Goal: Information Seeking & Learning: Learn about a topic

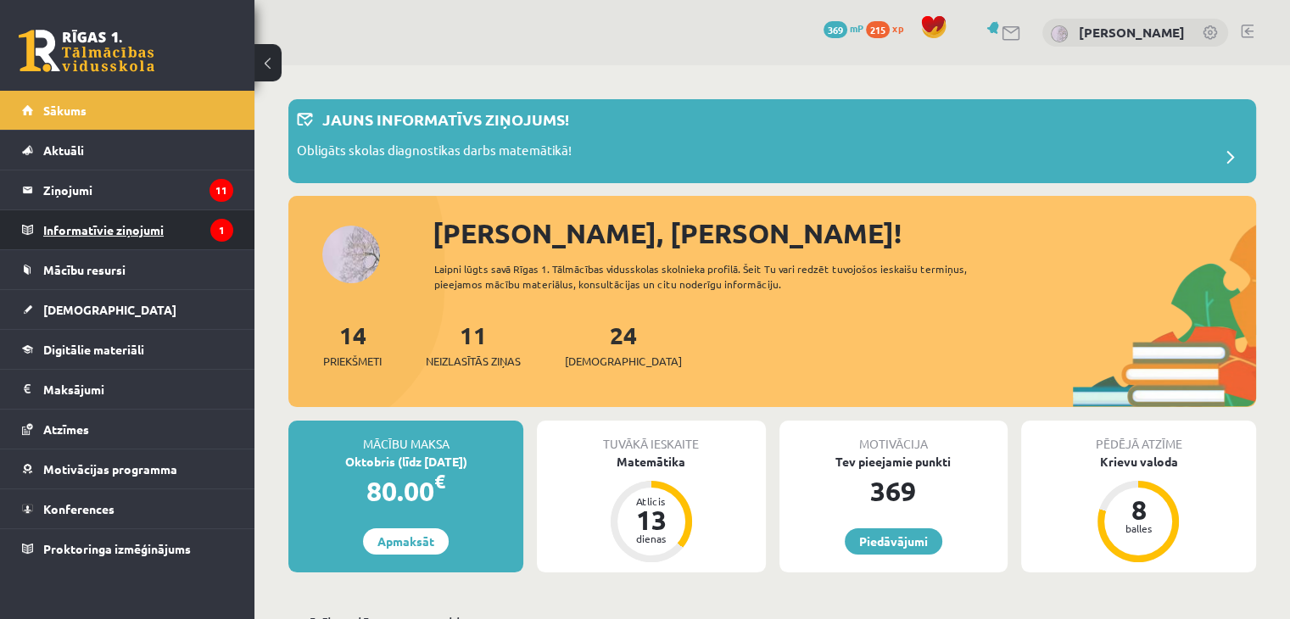
click at [106, 228] on legend "Informatīvie ziņojumi 1" at bounding box center [138, 229] width 190 height 39
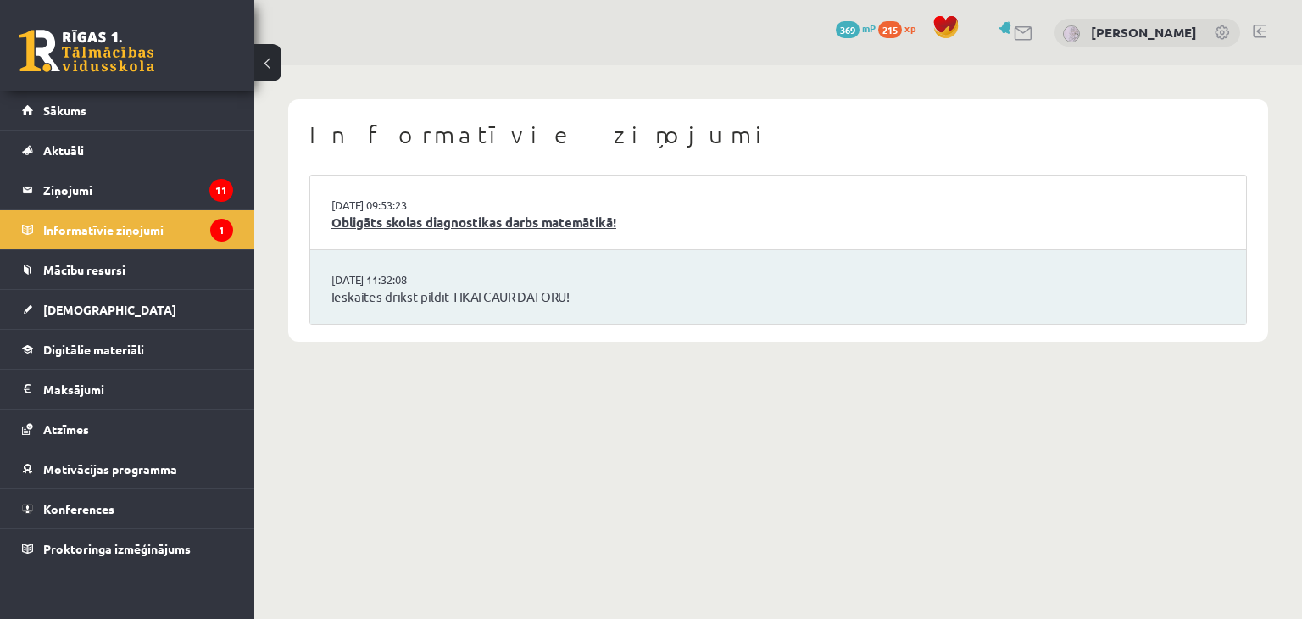
click at [504, 227] on link "Obligāts skolas diagnostikas darbs matemātikā!" at bounding box center [779, 223] width 894 height 20
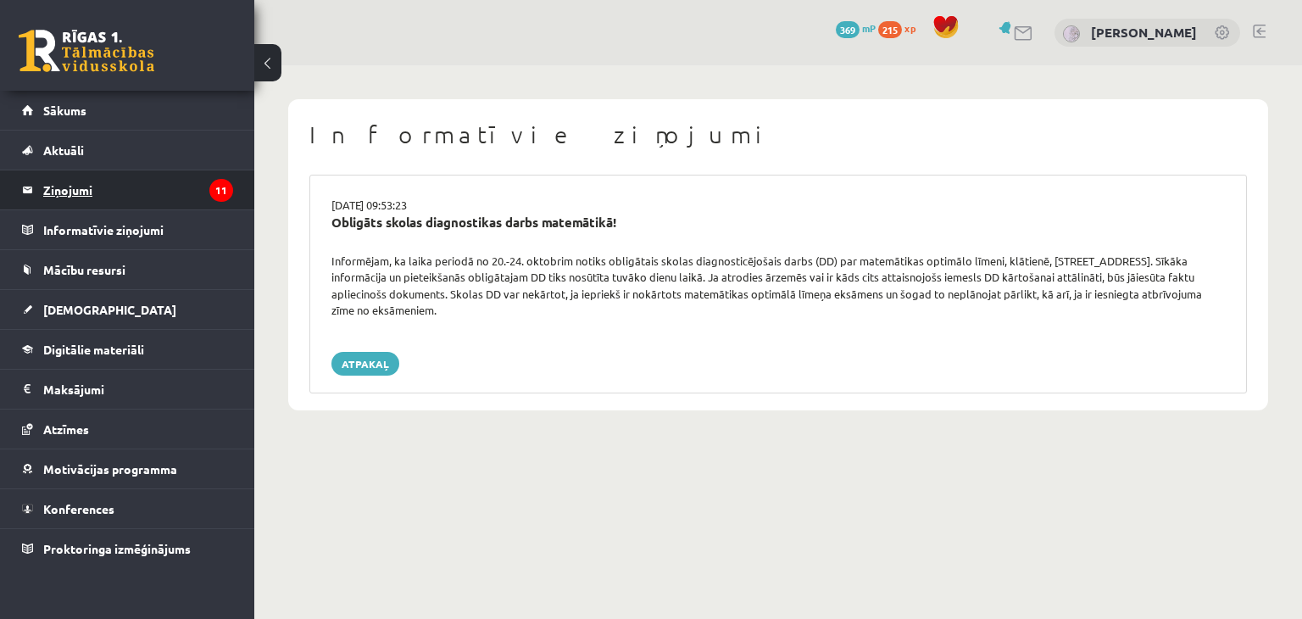
click at [86, 190] on legend "Ziņojumi 11" at bounding box center [138, 189] width 190 height 39
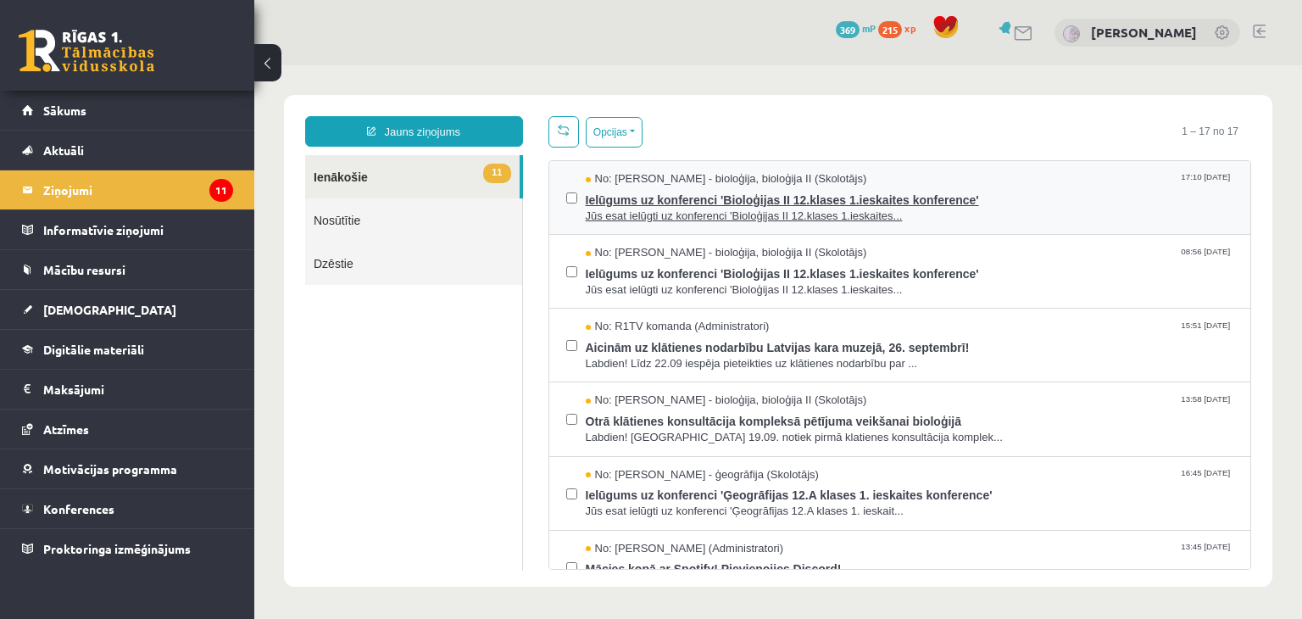
click at [1023, 219] on span "Jūs esat ielūgti uz konferenci 'Bioloģijas II 12.klases 1.ieskaites..." at bounding box center [910, 217] width 649 height 16
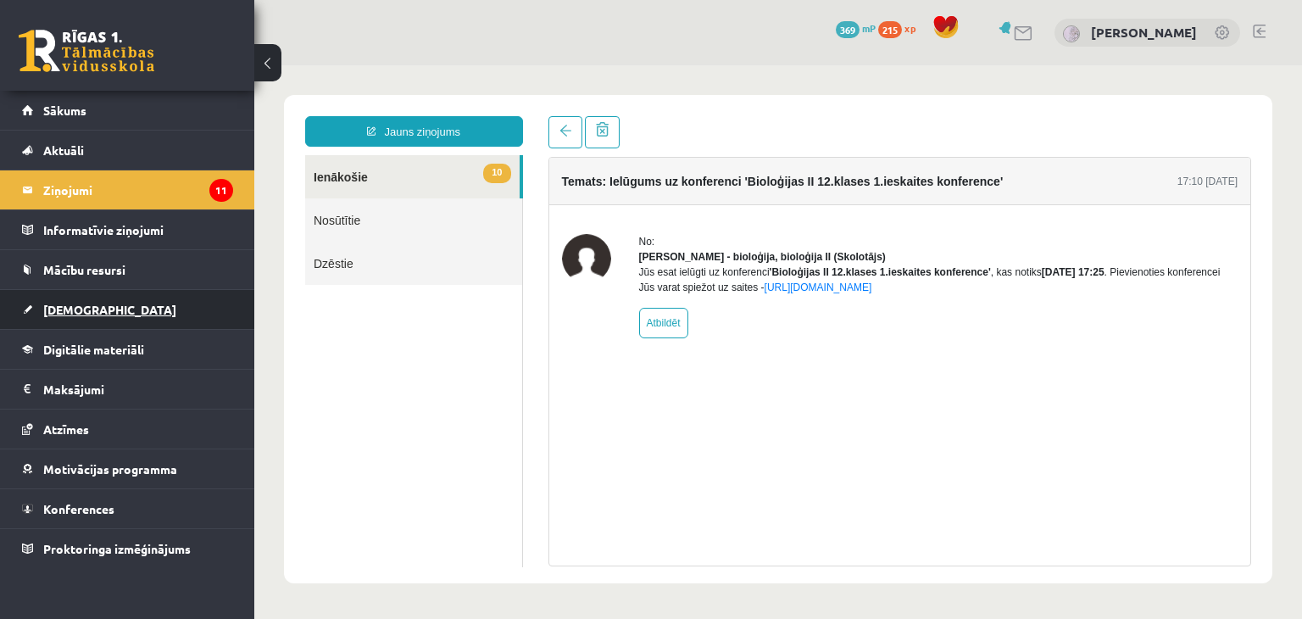
click at [47, 305] on span "[DEMOGRAPHIC_DATA]" at bounding box center [109, 309] width 133 height 15
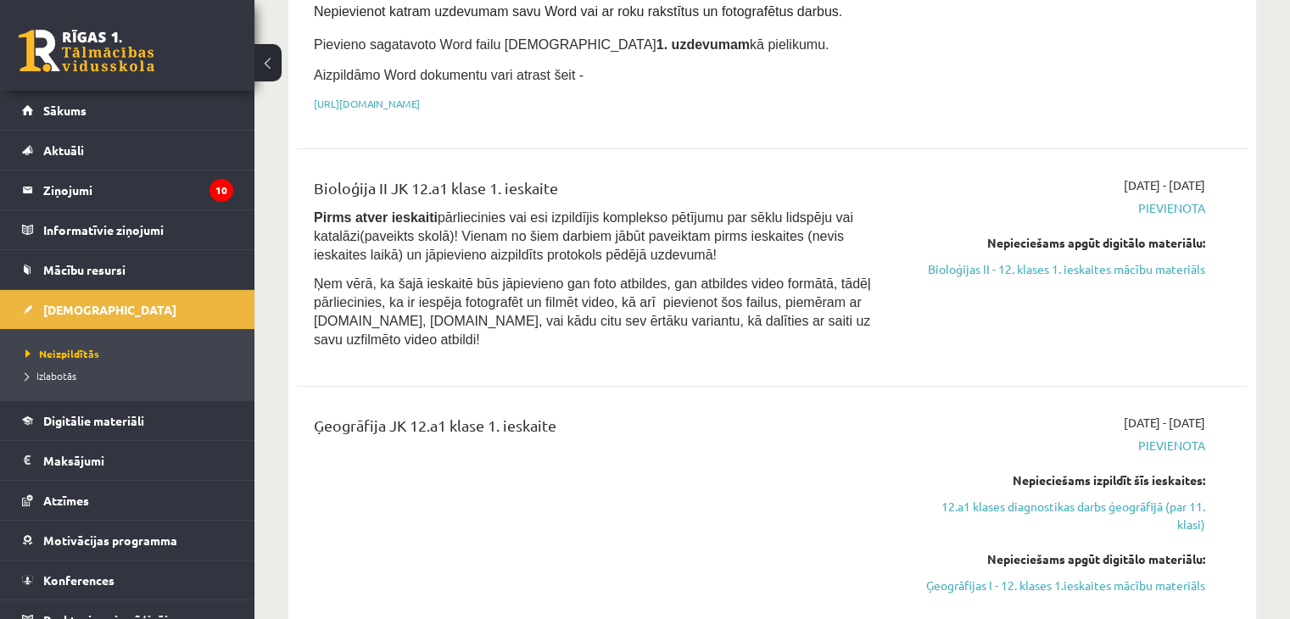
scroll to position [456, 0]
click at [1017, 259] on link "Bioloģijas II - 12. klases 1. ieskaites mācību materiāls" at bounding box center [1065, 268] width 280 height 18
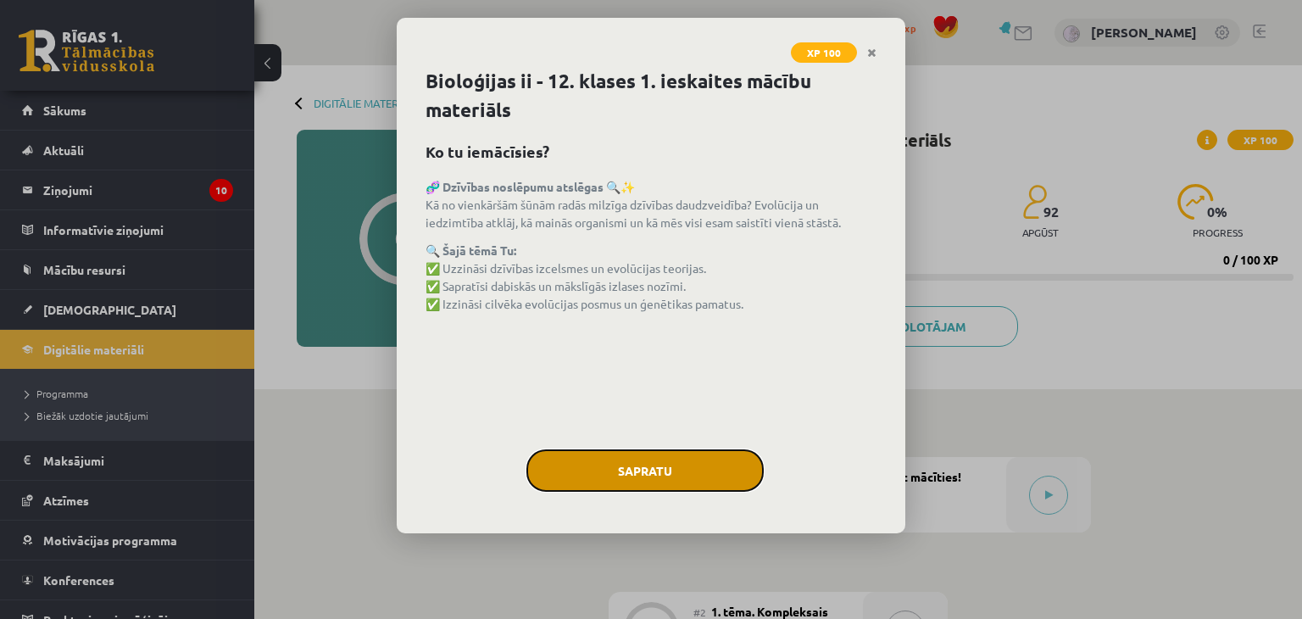
click at [671, 455] on button "Sapratu" at bounding box center [645, 470] width 237 height 42
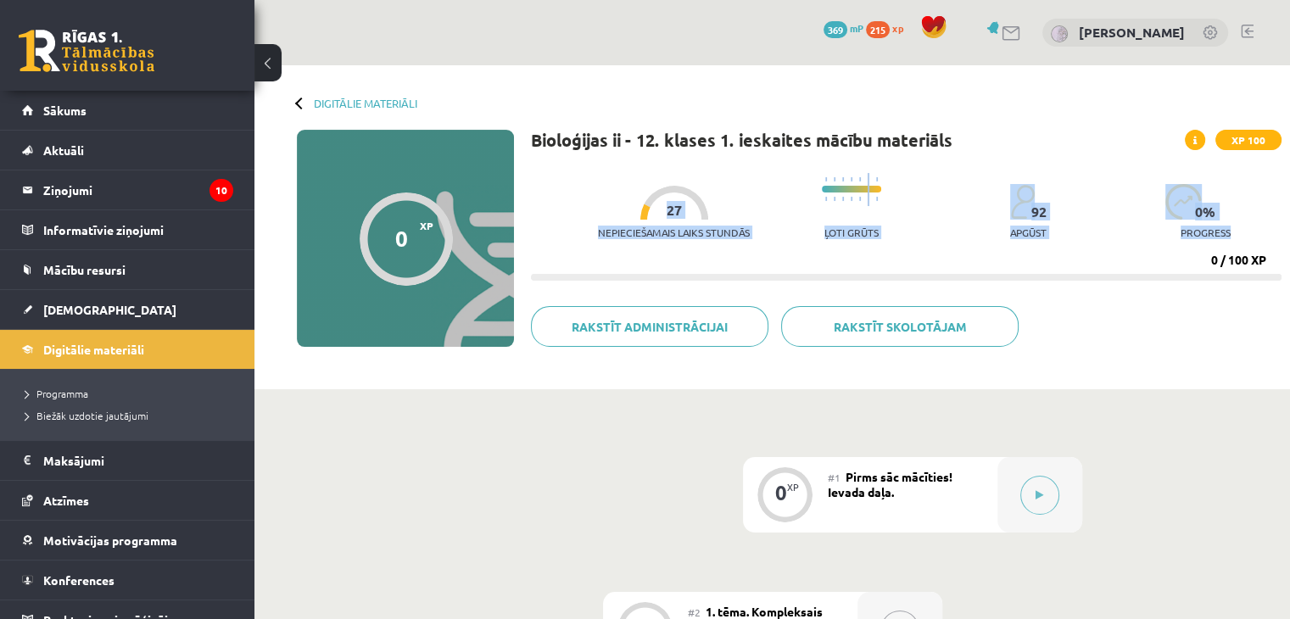
drag, startPoint x: 581, startPoint y: 198, endPoint x: 760, endPoint y: 249, distance: 186.2
click at [760, 249] on div "Nepieciešamais laiks stundās 27 Ļoti grūts 92 apgūst 0 % progress 0 / 100 XP" at bounding box center [906, 222] width 750 height 116
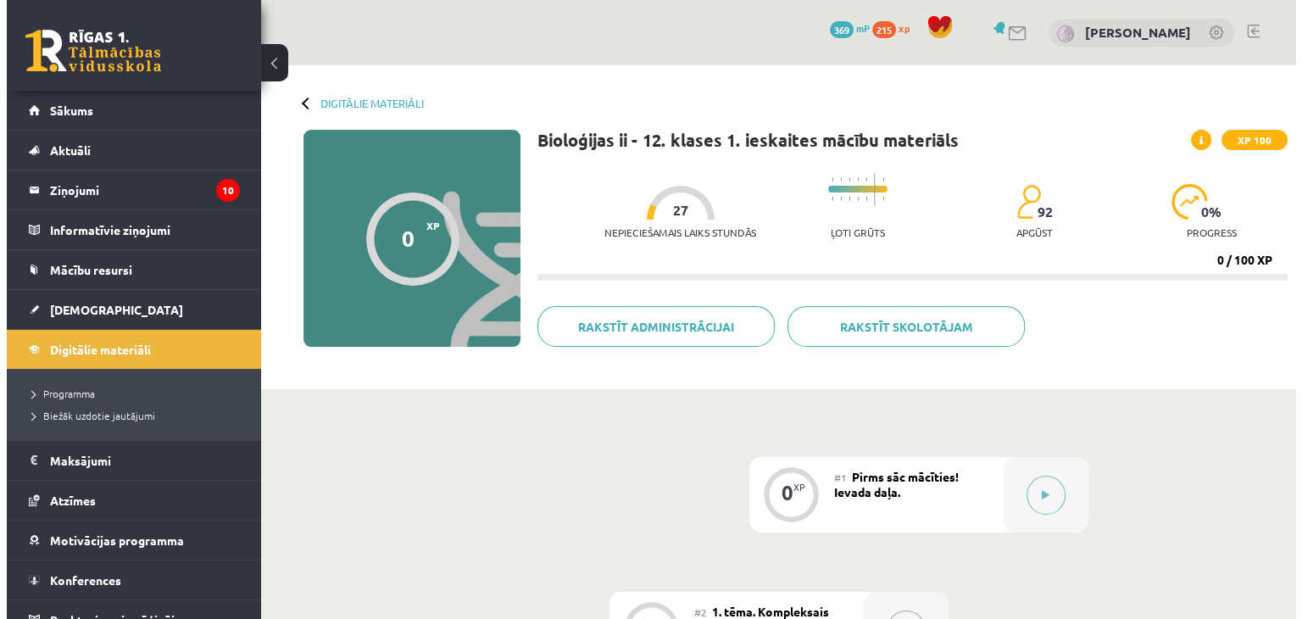
scroll to position [93, 0]
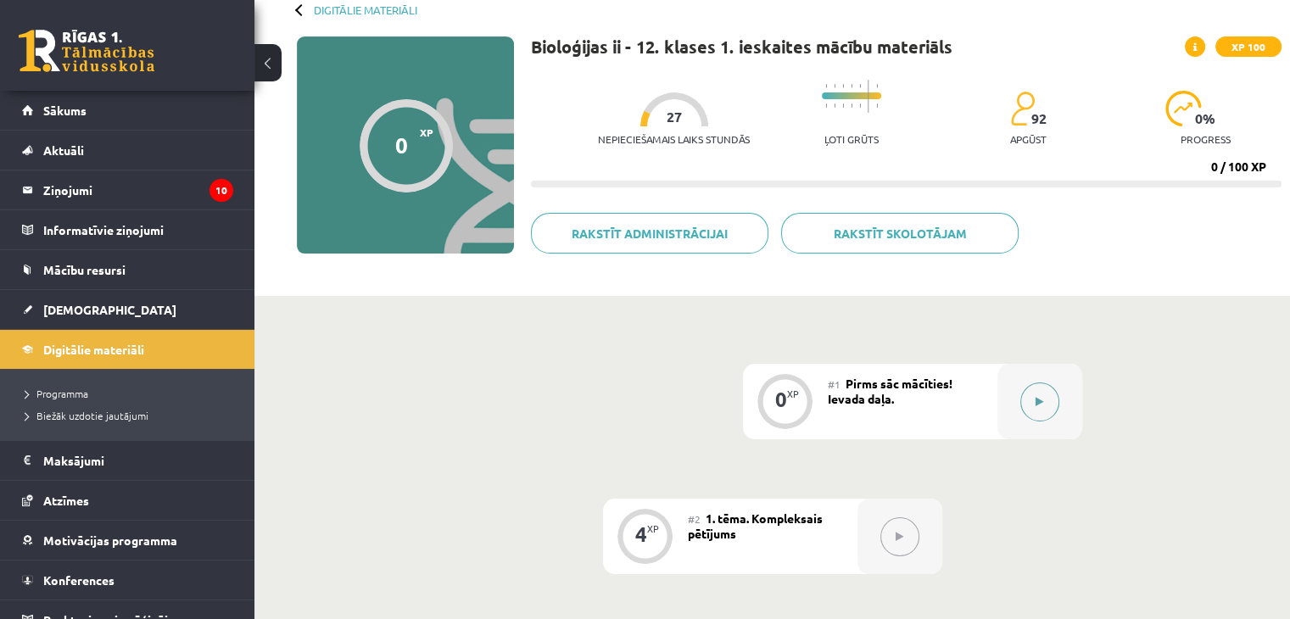
click at [1031, 402] on button at bounding box center [1039, 401] width 39 height 39
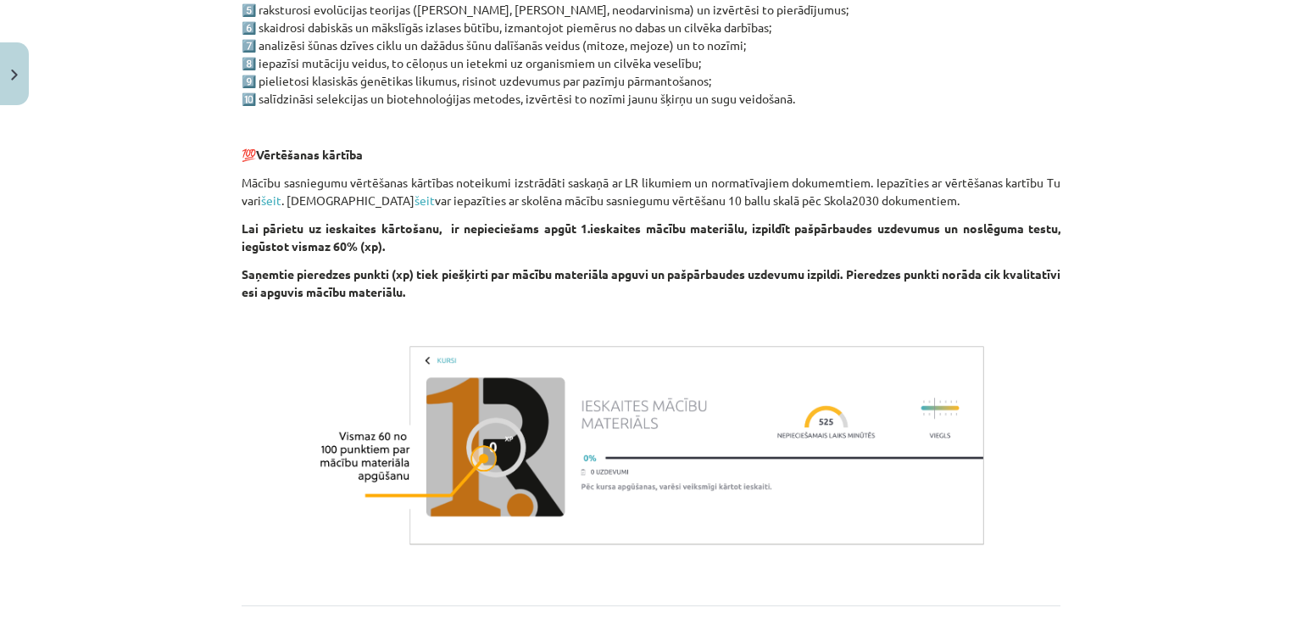
scroll to position [1218, 0]
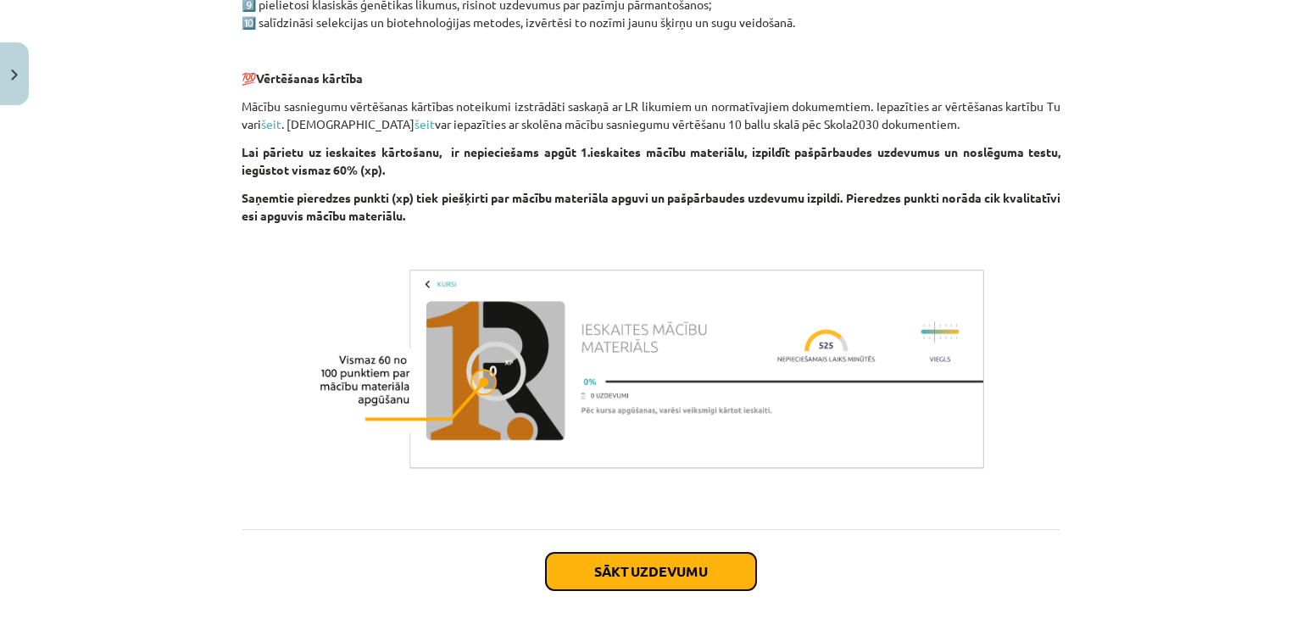
click at [625, 571] on button "Sākt uzdevumu" at bounding box center [651, 571] width 210 height 37
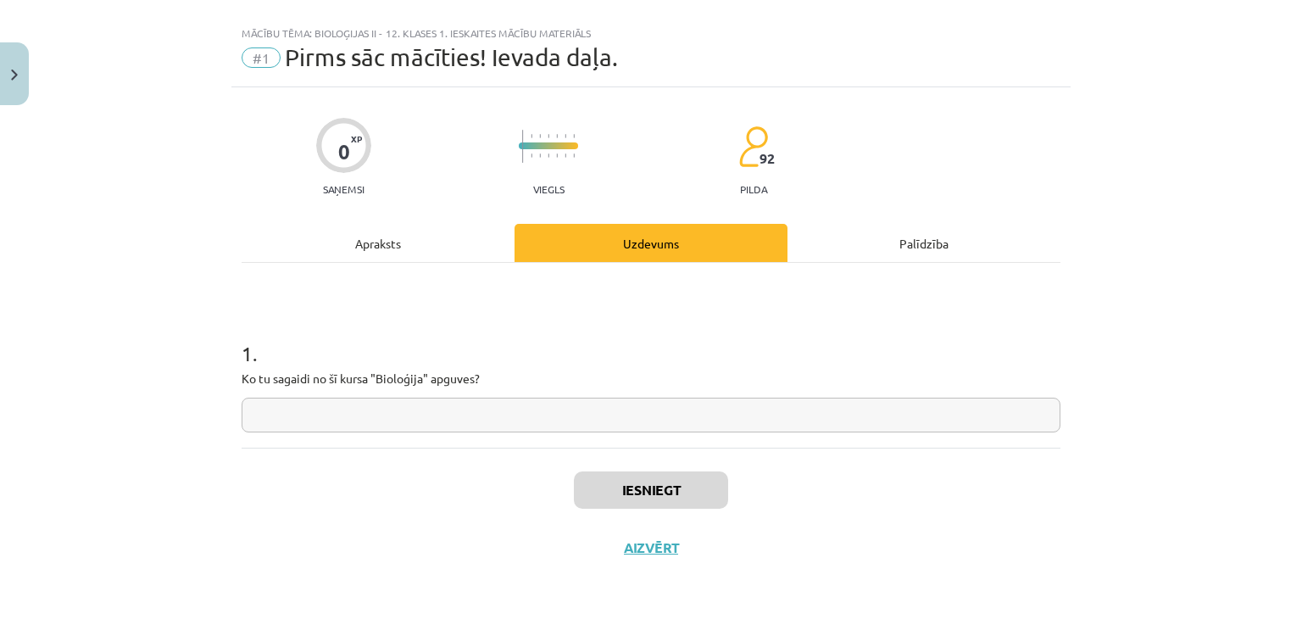
scroll to position [25, 0]
click at [417, 411] on input "text" at bounding box center [651, 415] width 819 height 35
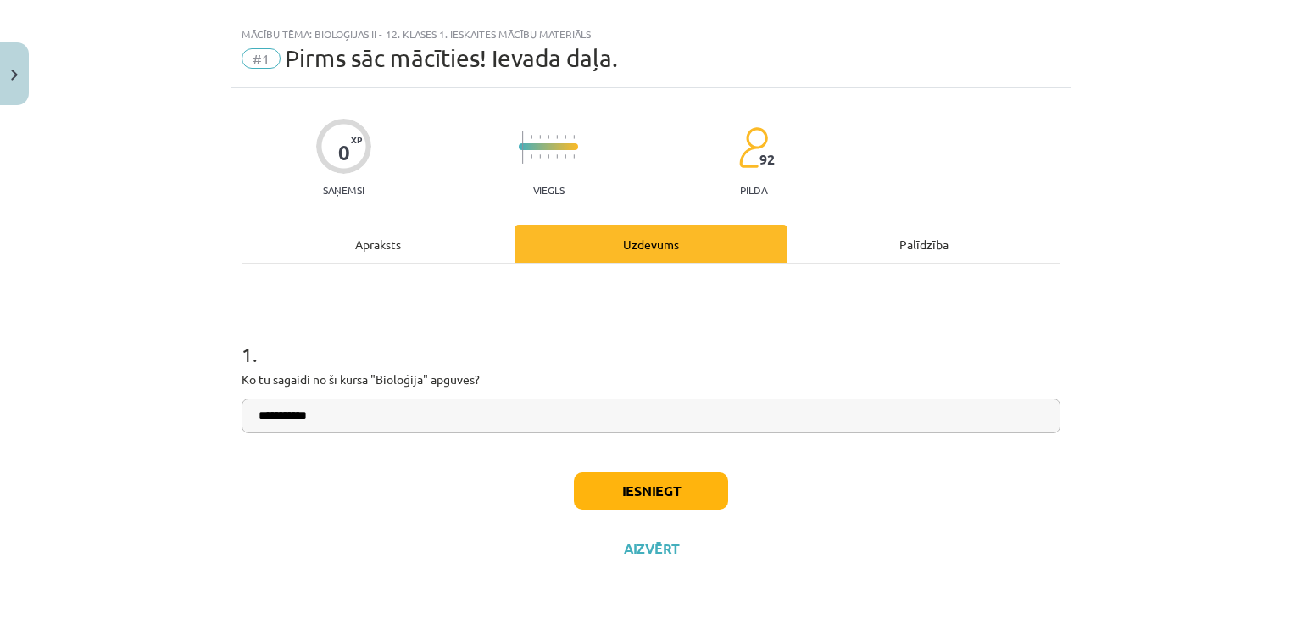
type input "**********"
click at [688, 482] on button "Iesniegt" at bounding box center [651, 490] width 154 height 37
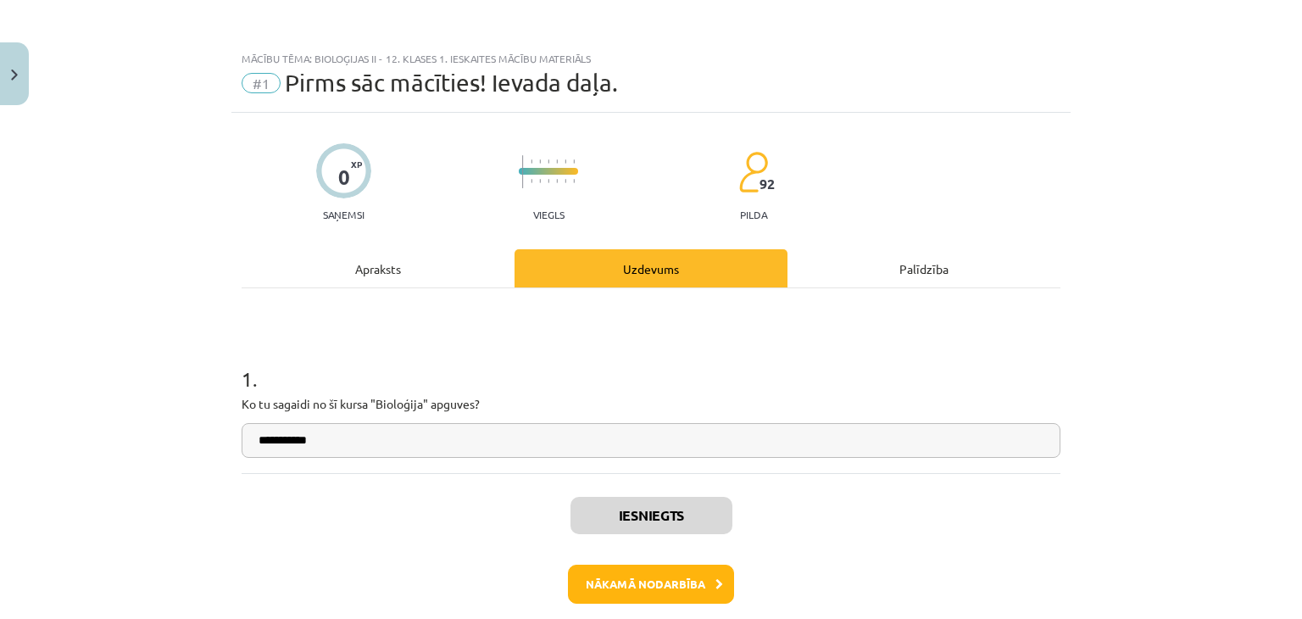
scroll to position [78, 0]
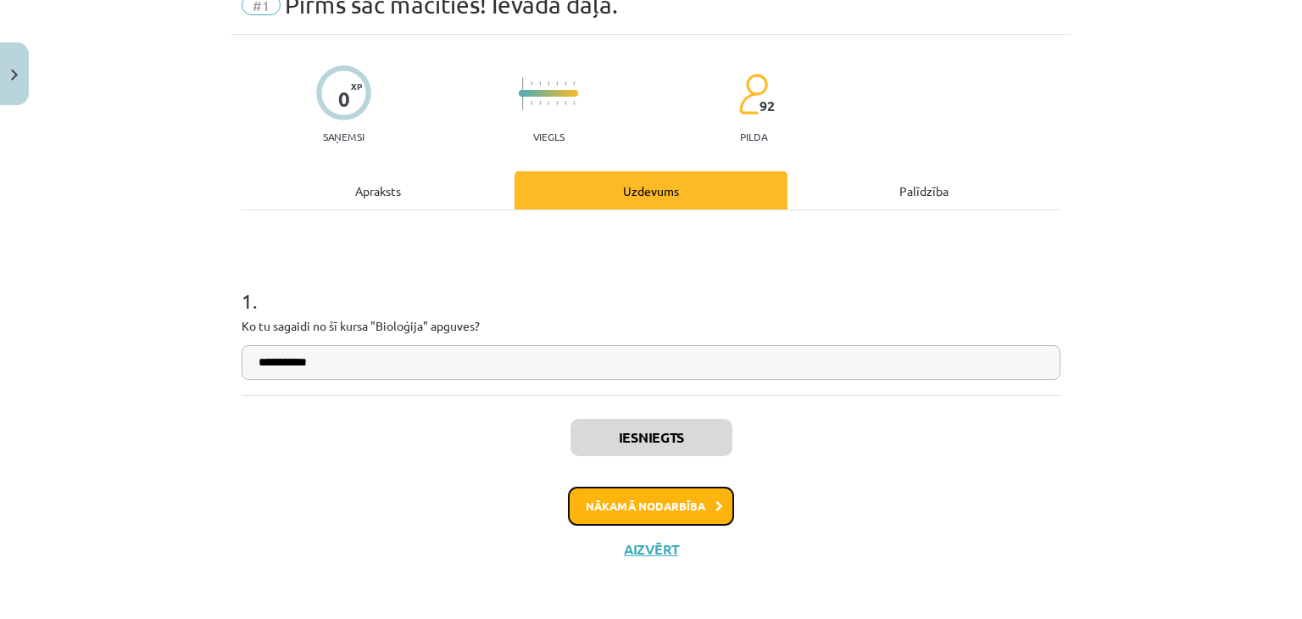
click at [656, 487] on button "Nākamā nodarbība" at bounding box center [651, 506] width 166 height 39
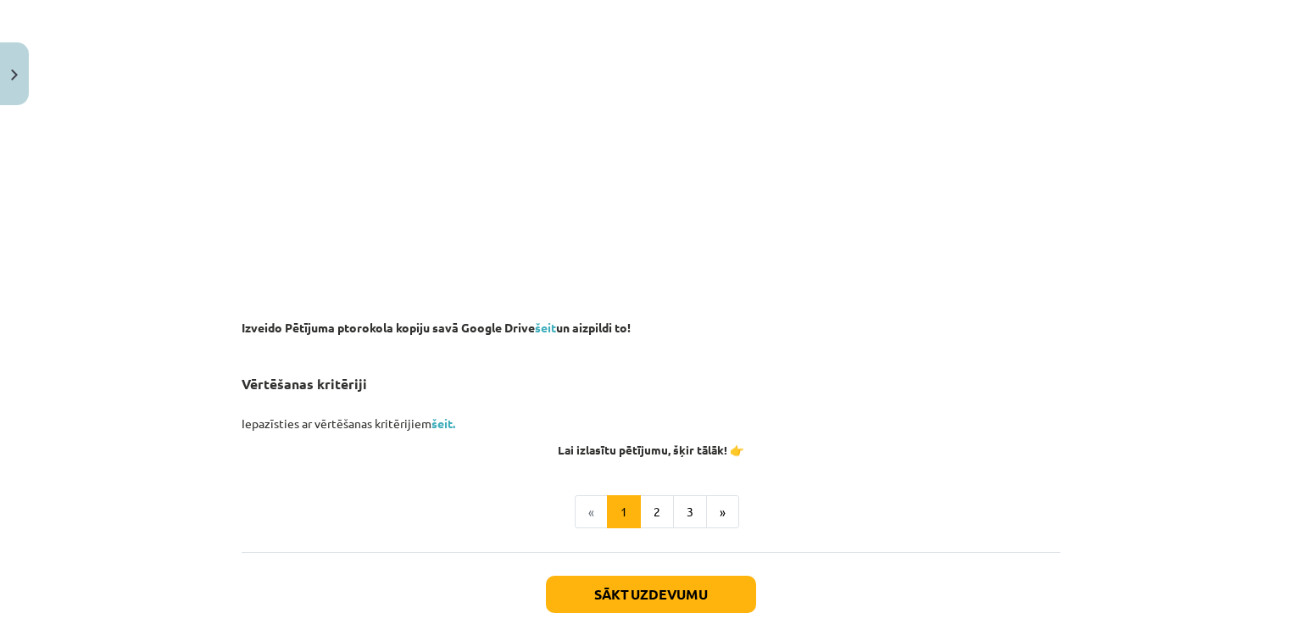
scroll to position [1251, 0]
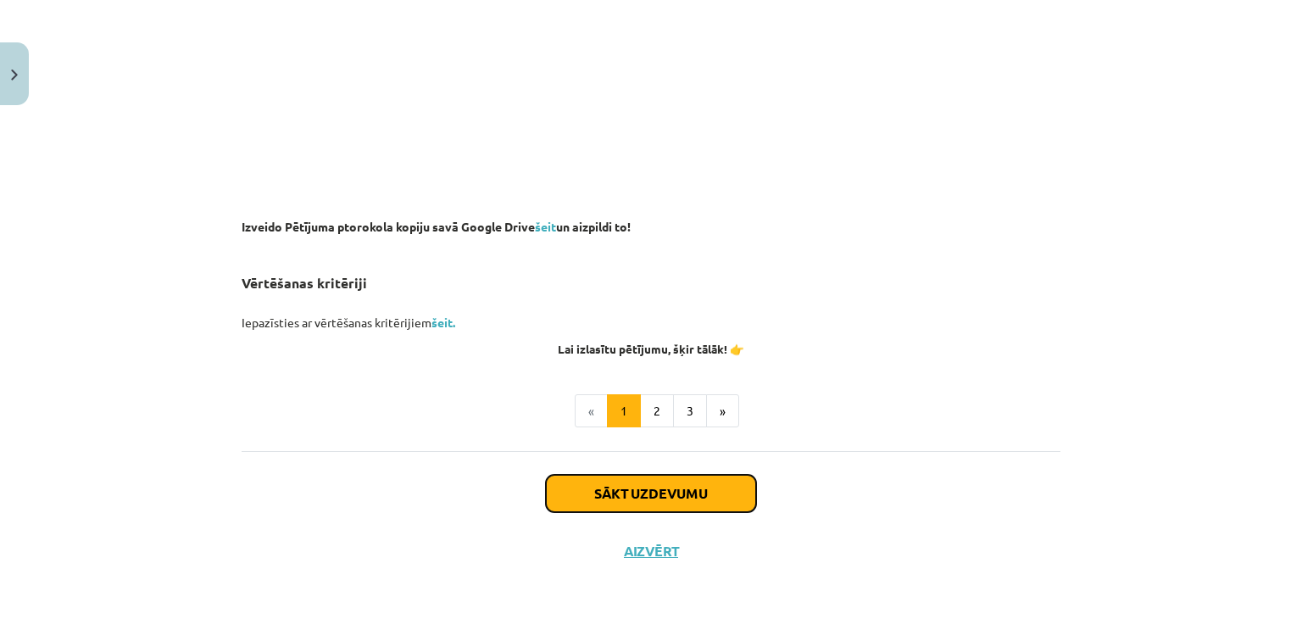
click at [666, 485] on button "Sākt uzdevumu" at bounding box center [651, 493] width 210 height 37
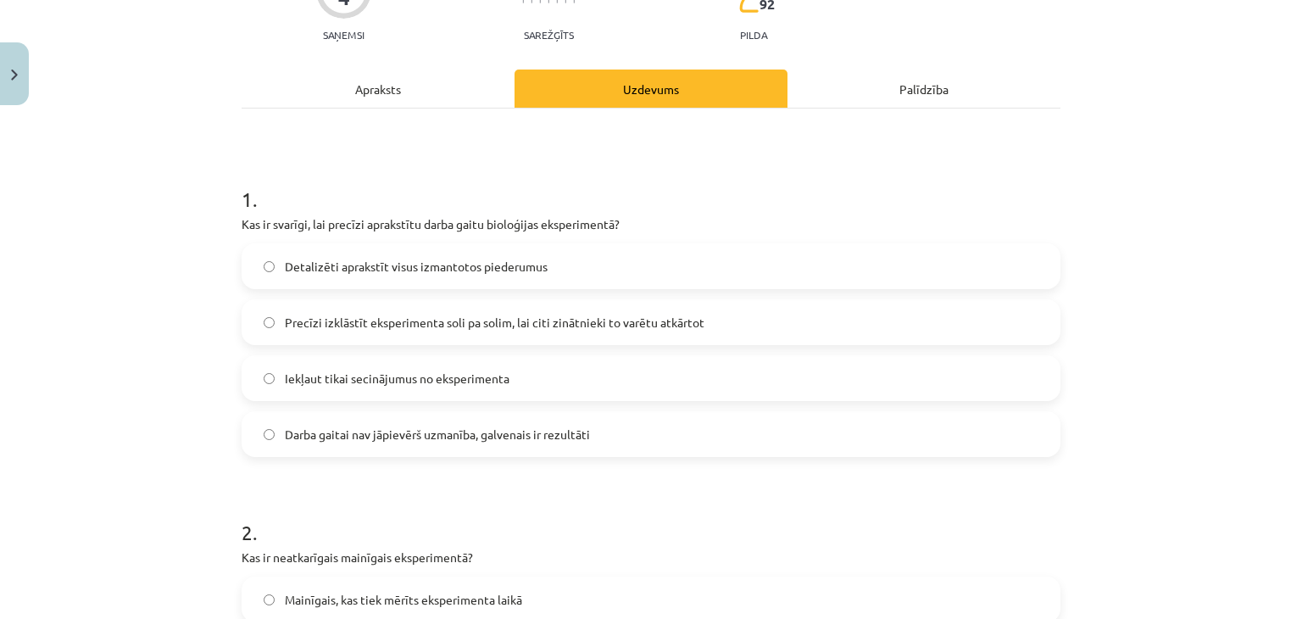
scroll to position [181, 0]
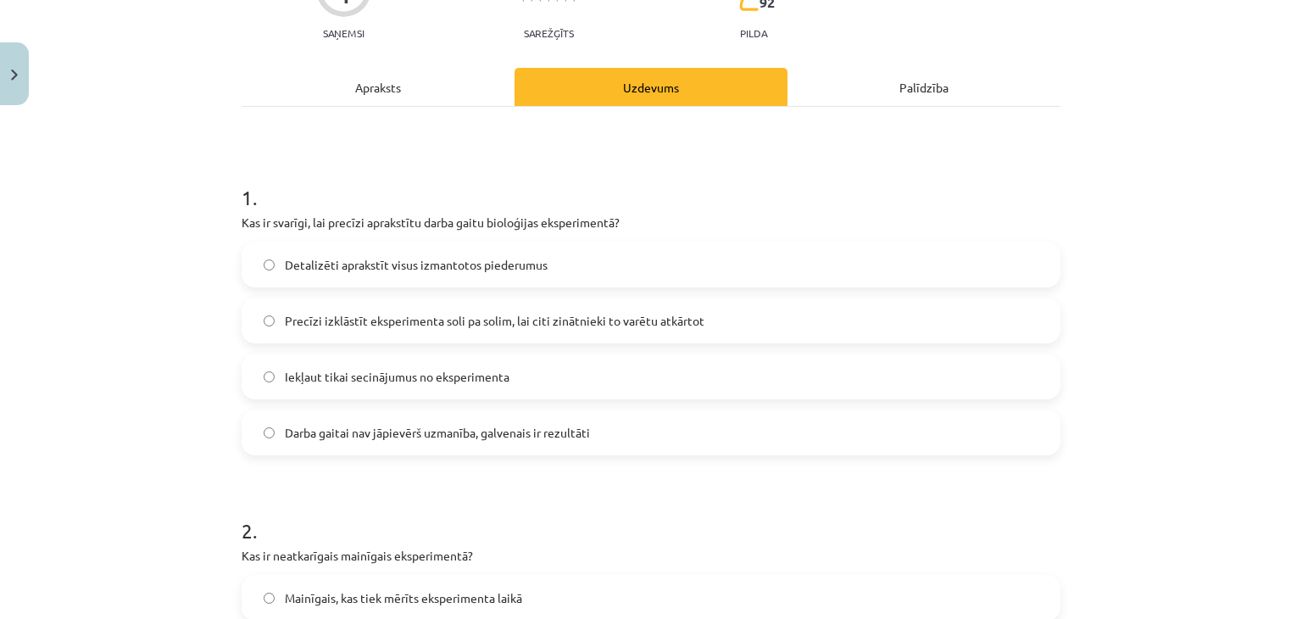
click at [517, 271] on span "Detalizēti aprakstīt visus izmantotos piederumus" at bounding box center [416, 265] width 263 height 18
click at [453, 323] on span "Precīzi izklāstīt eksperimenta soli pa solim, lai citi zinātnieki to varētu atk…" at bounding box center [495, 321] width 420 height 18
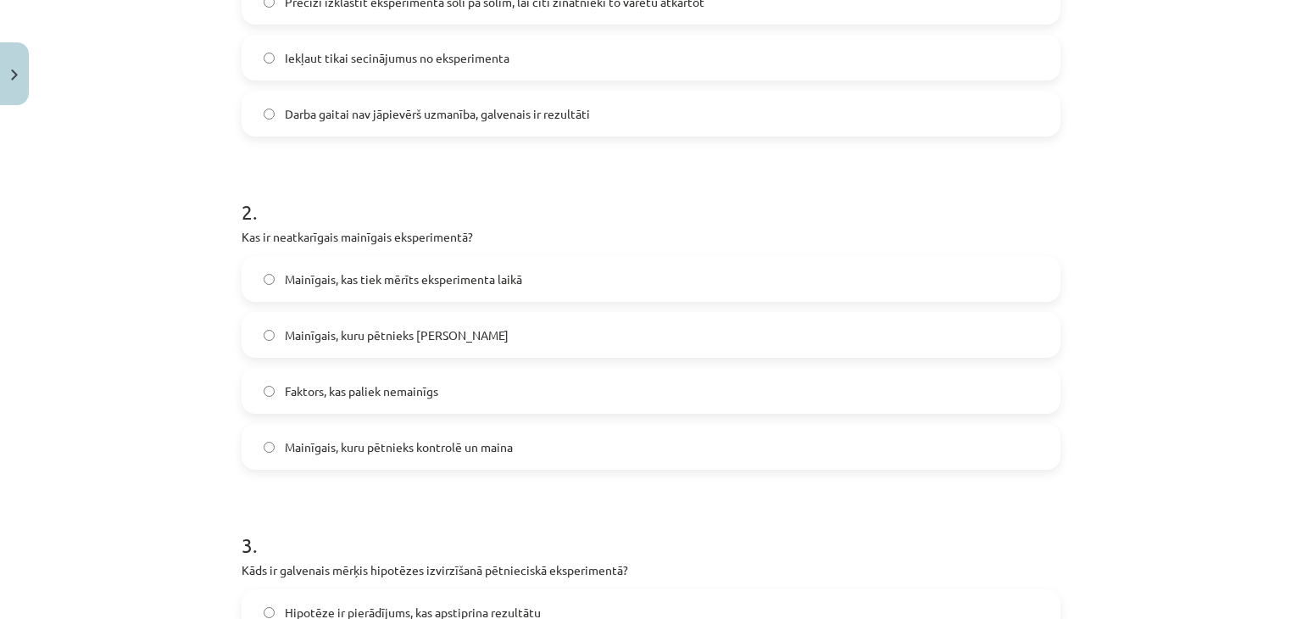
scroll to position [515, 0]
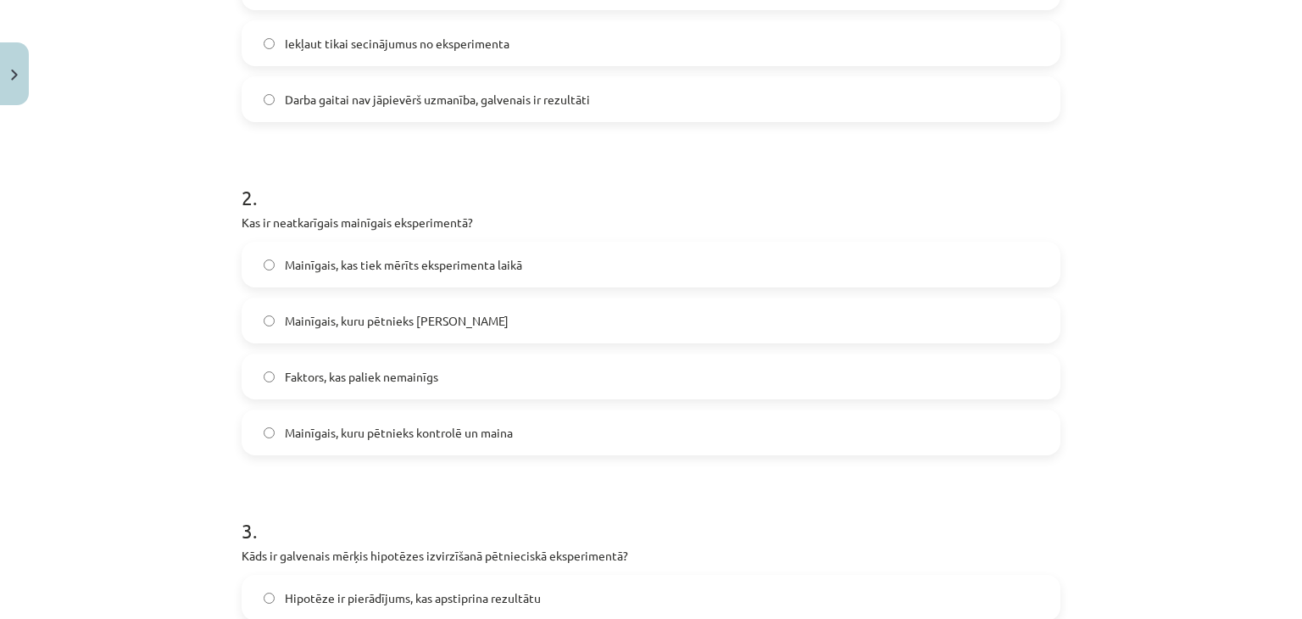
click at [441, 432] on span "Mainīgais, kuru pētnieks kontrolē un maina" at bounding box center [399, 433] width 228 height 18
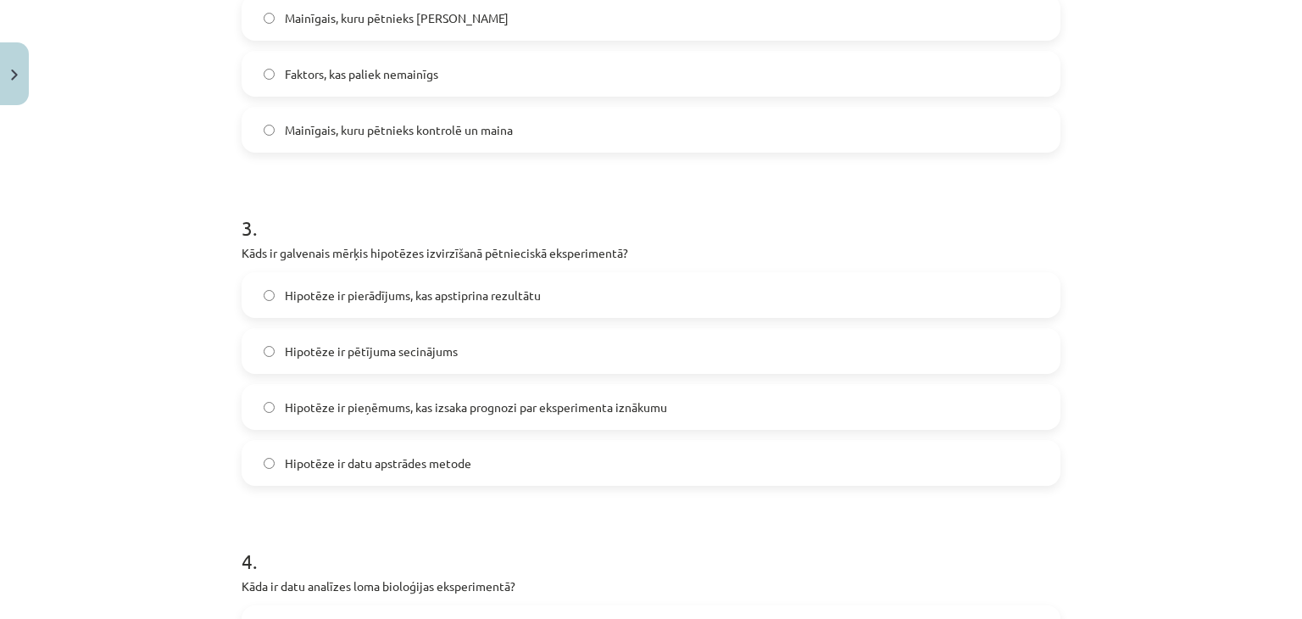
scroll to position [824, 0]
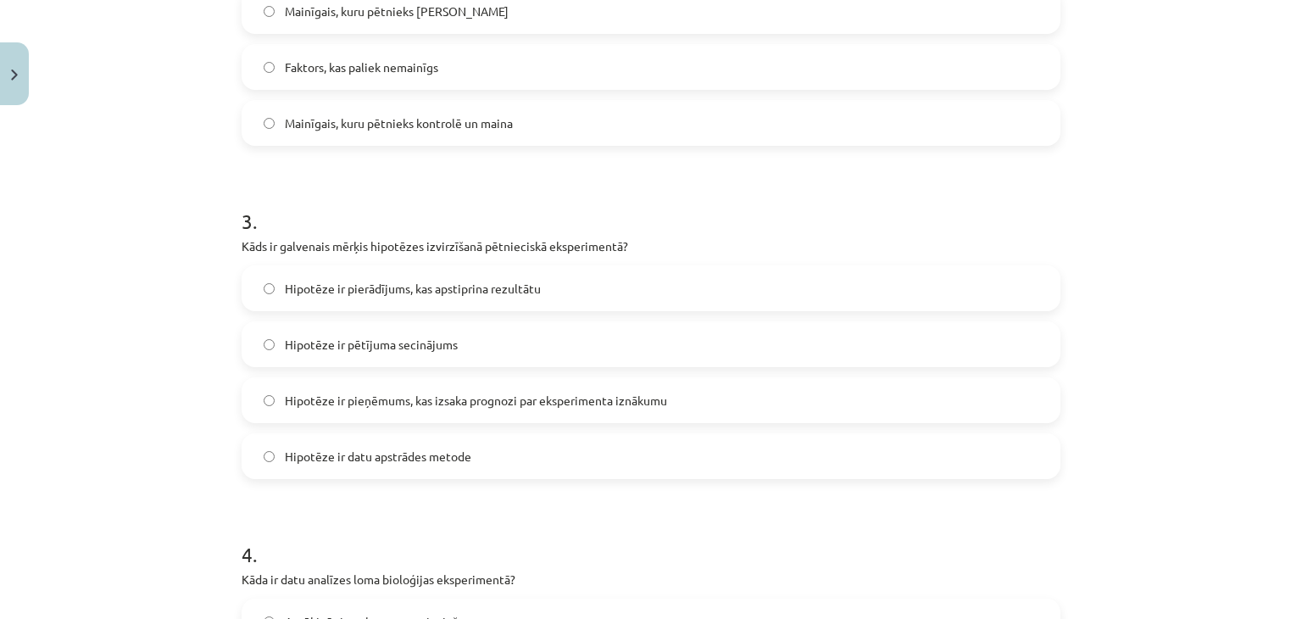
click at [432, 306] on label "Hipotēze ir pierādījums, kas apstiprina rezultātu" at bounding box center [651, 288] width 816 height 42
click at [410, 408] on span "Hipotēze ir pieņēmums, kas izsaka prognozi par eksperimenta iznākumu" at bounding box center [476, 401] width 382 height 18
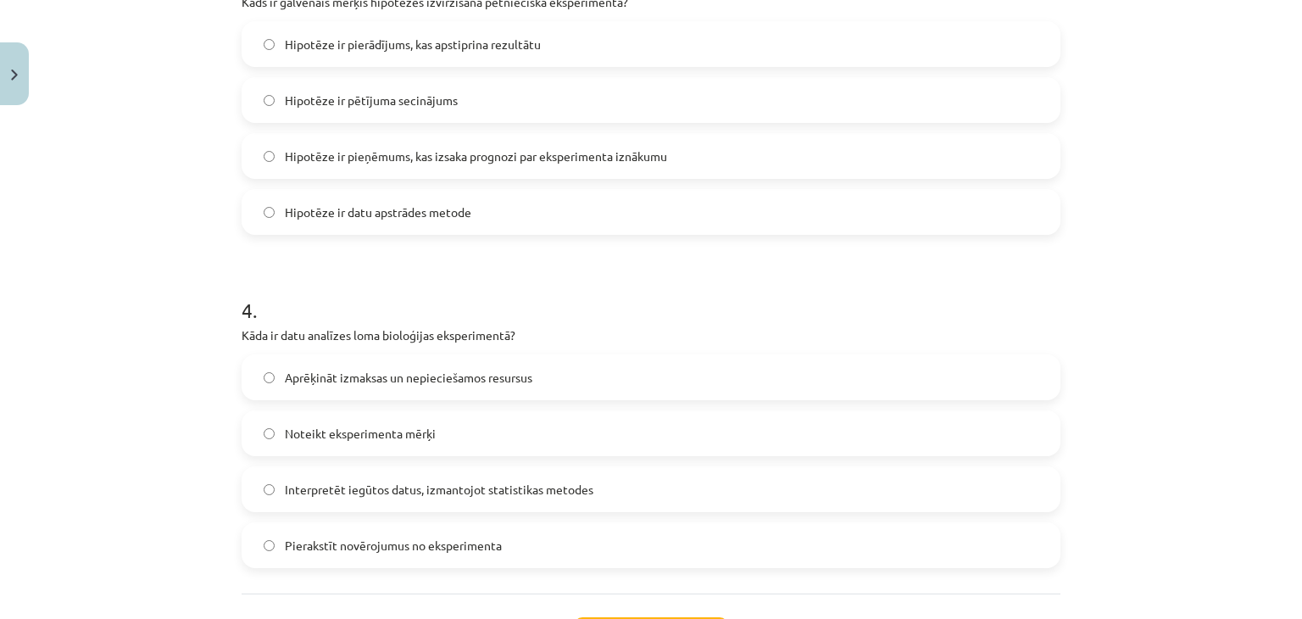
scroll to position [1214, 0]
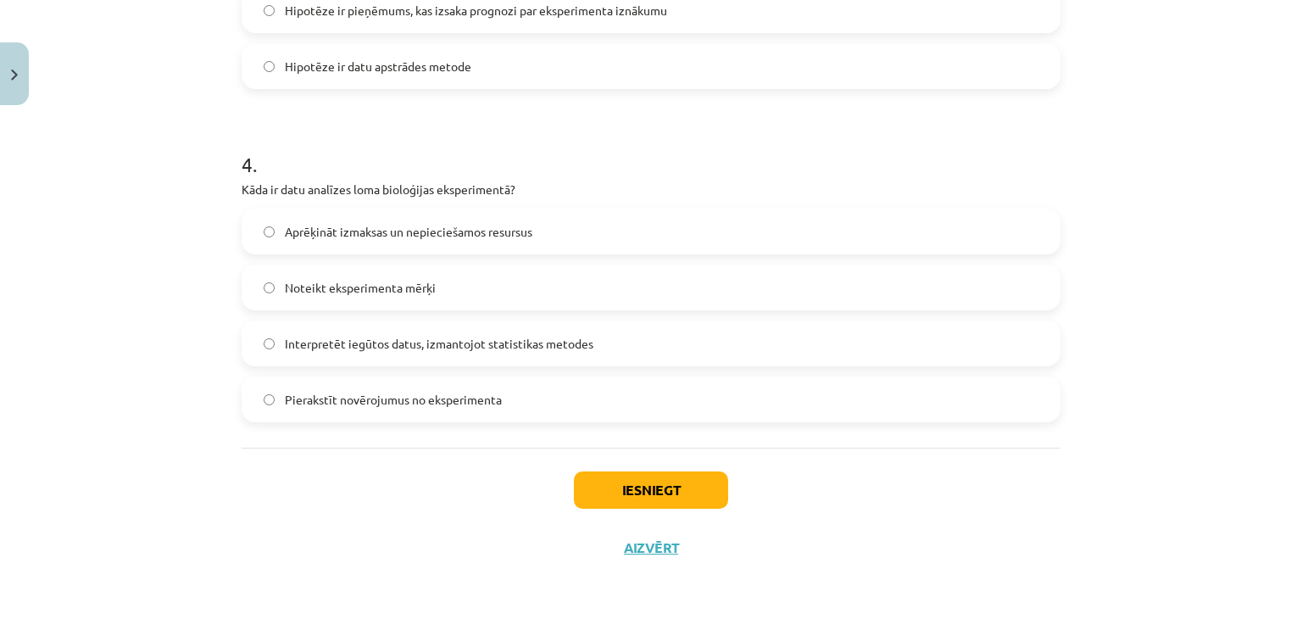
click at [431, 347] on span "Interpretēt iegūtos datus, izmantojot statistikas metodes" at bounding box center [439, 344] width 309 height 18
click at [601, 473] on button "Iesniegt" at bounding box center [651, 489] width 154 height 37
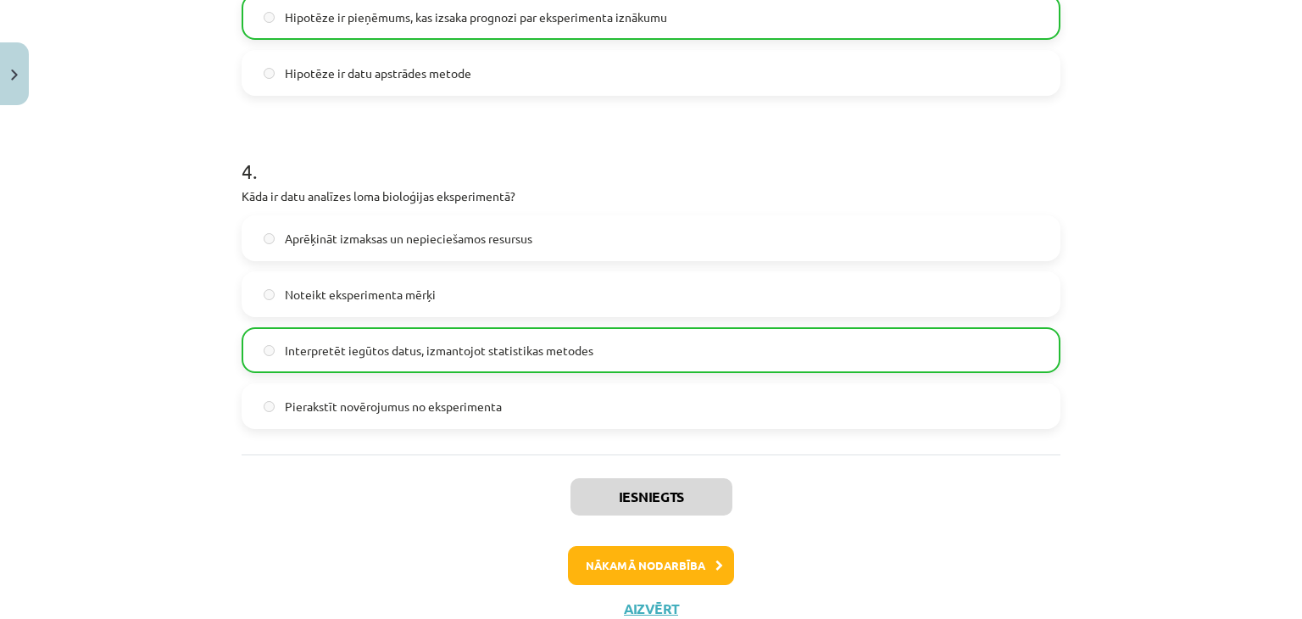
scroll to position [1268, 0]
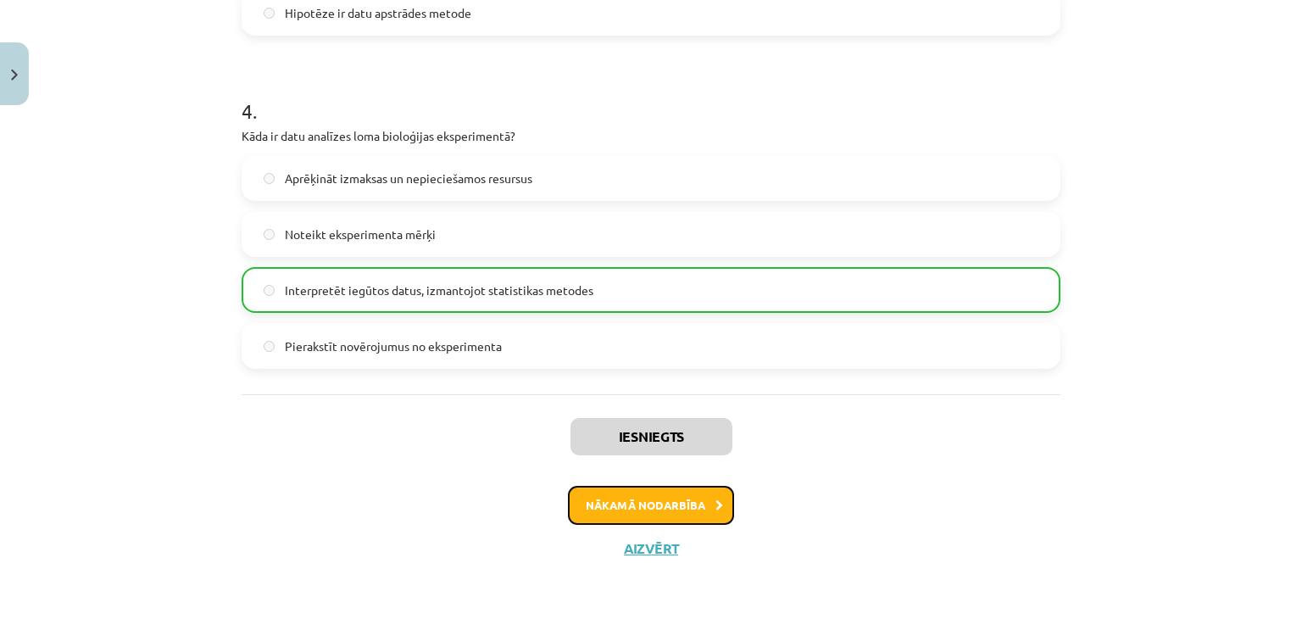
click at [634, 517] on button "Nākamā nodarbība" at bounding box center [651, 505] width 166 height 39
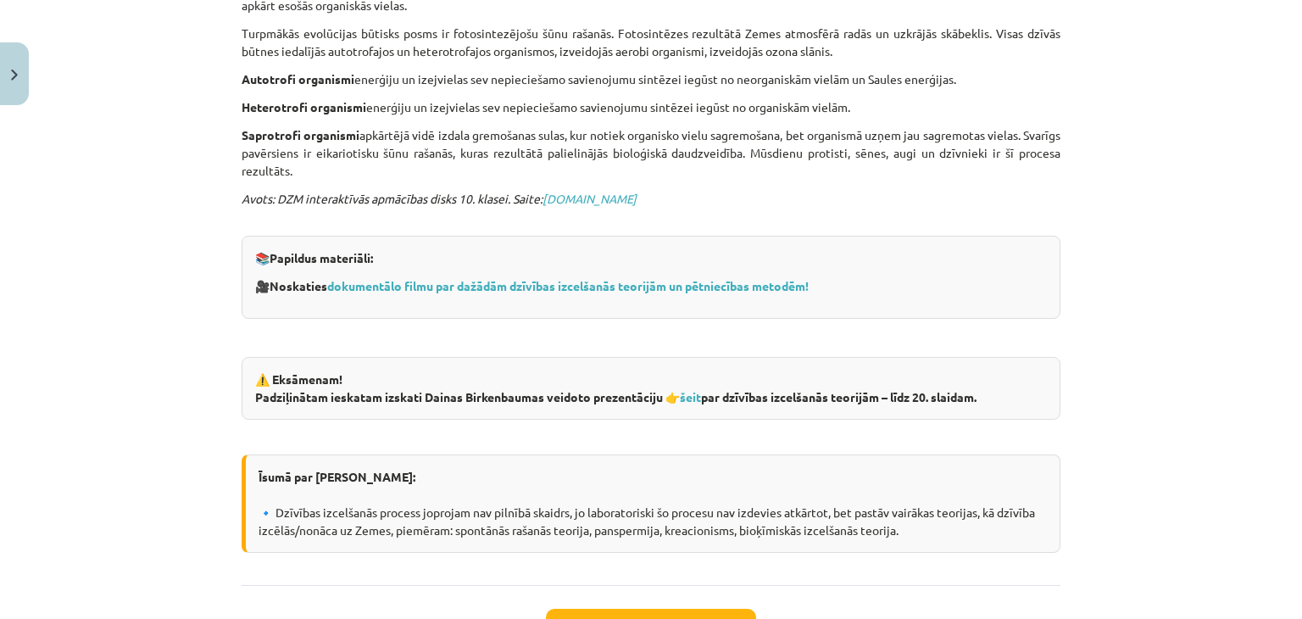
scroll to position [982, 0]
click at [690, 387] on link "šeit" at bounding box center [690, 394] width 21 height 15
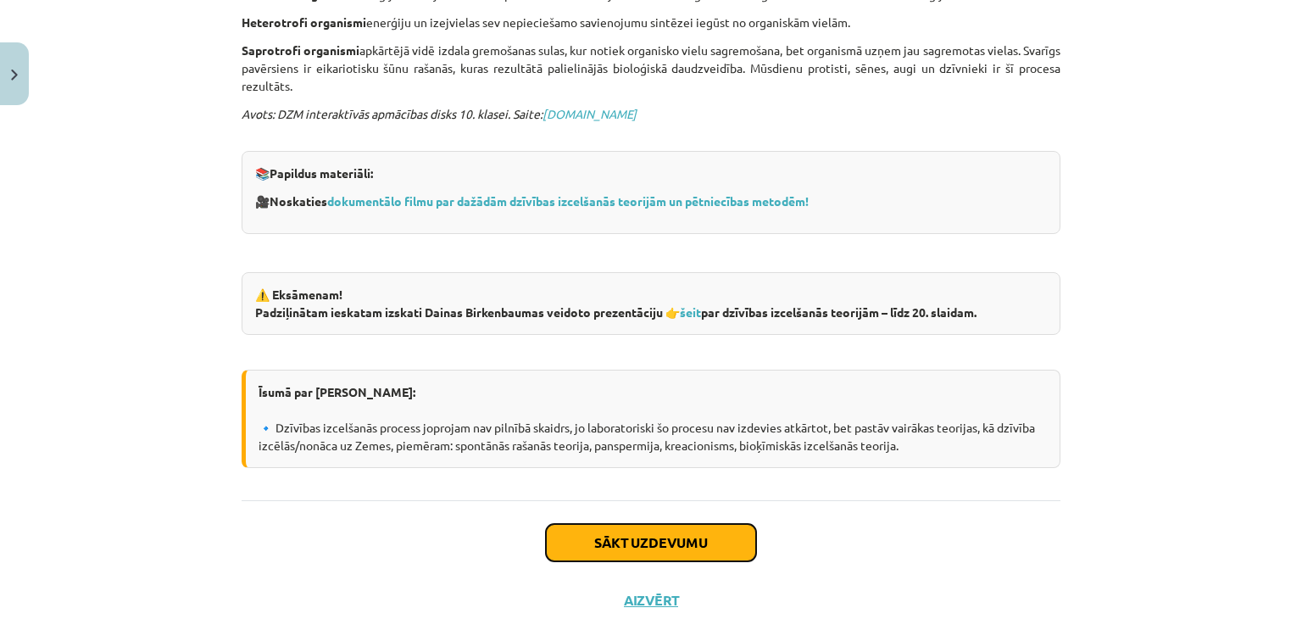
click at [649, 524] on button "Sākt uzdevumu" at bounding box center [651, 542] width 210 height 37
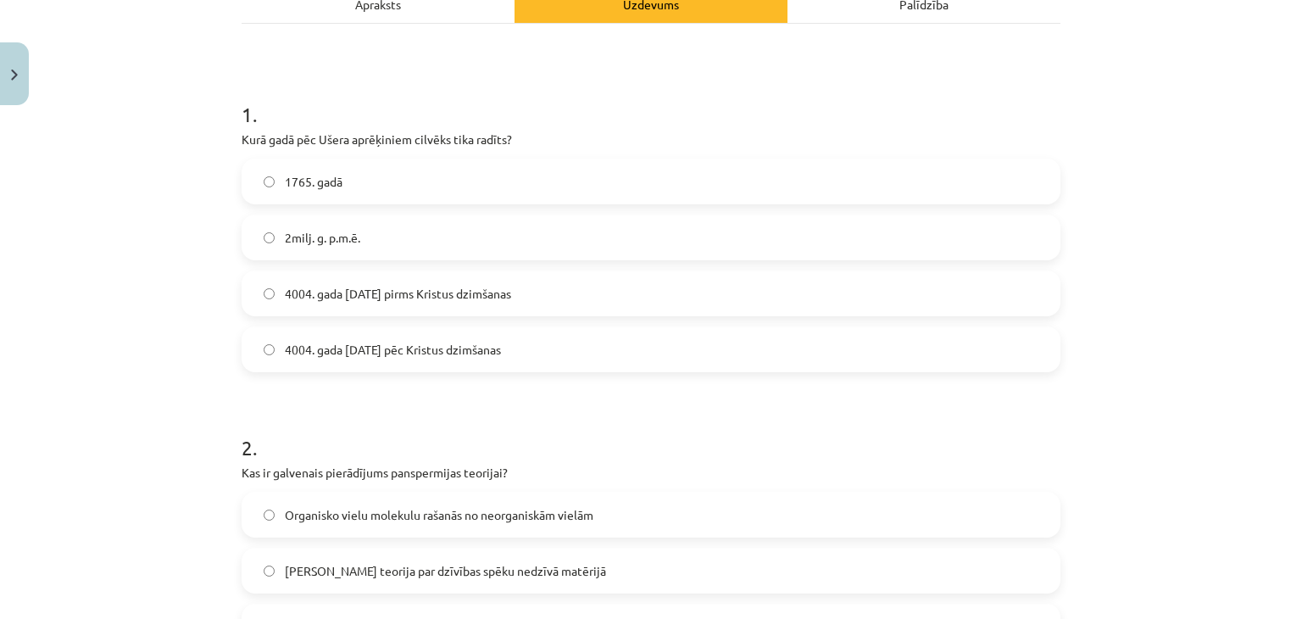
scroll to position [0, 0]
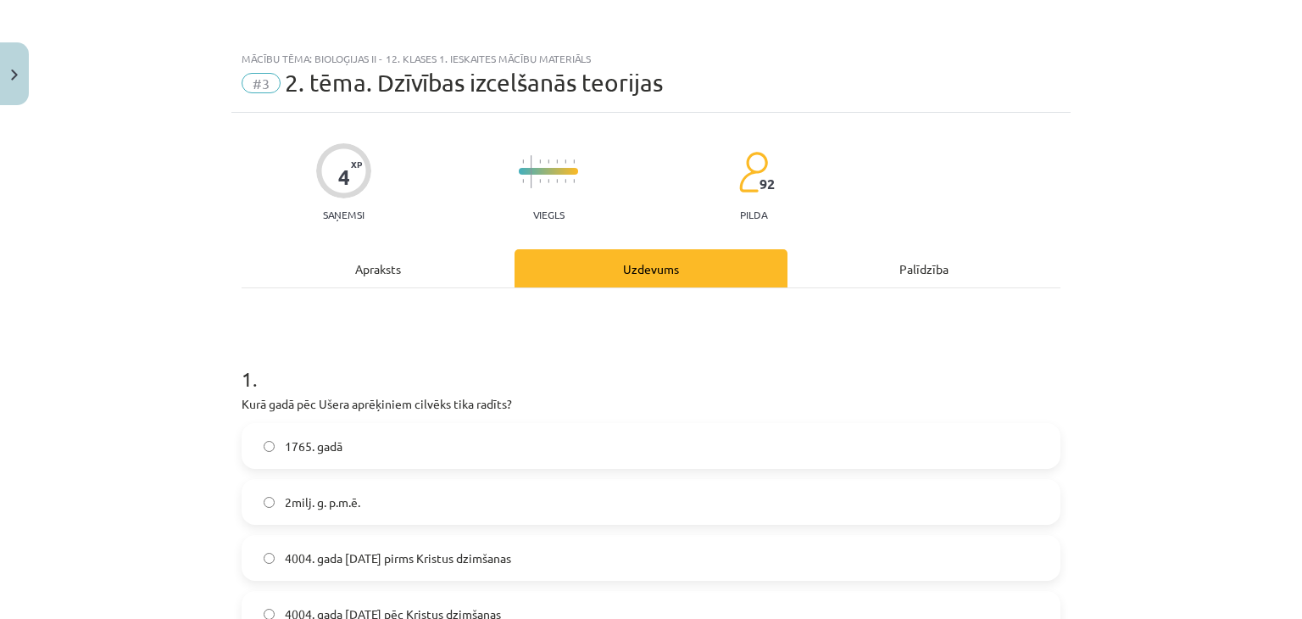
click at [346, 270] on div "Apraksts" at bounding box center [378, 268] width 273 height 38
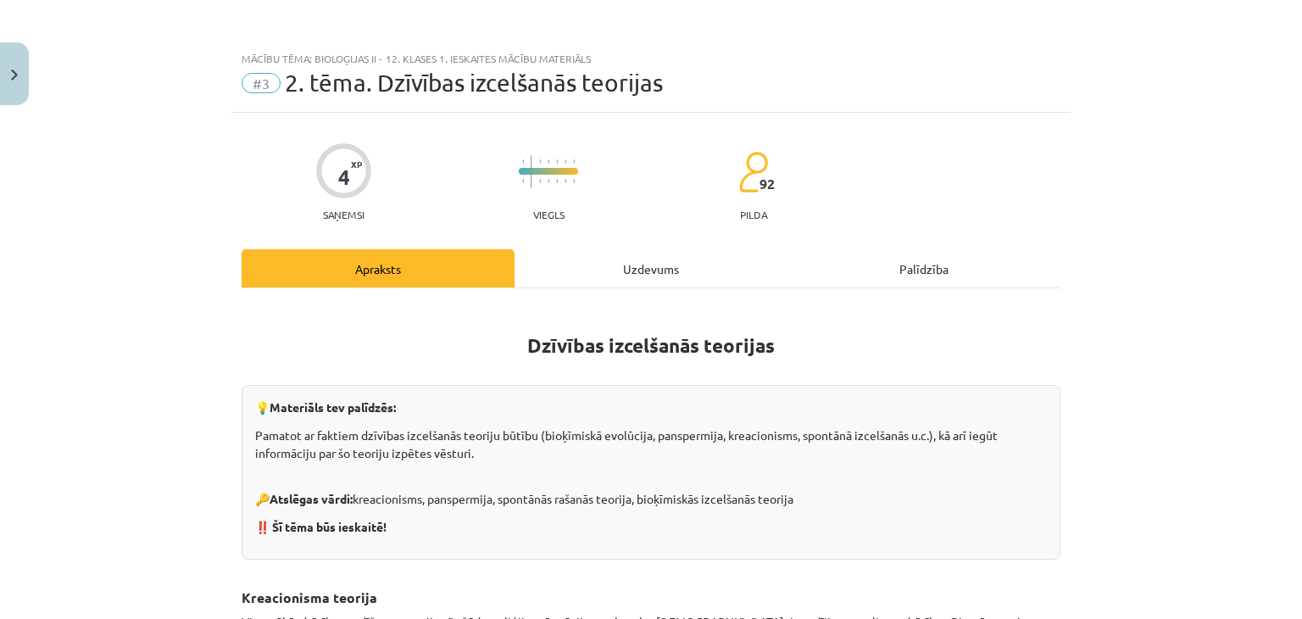
click at [639, 266] on div "Uzdevums" at bounding box center [651, 268] width 273 height 38
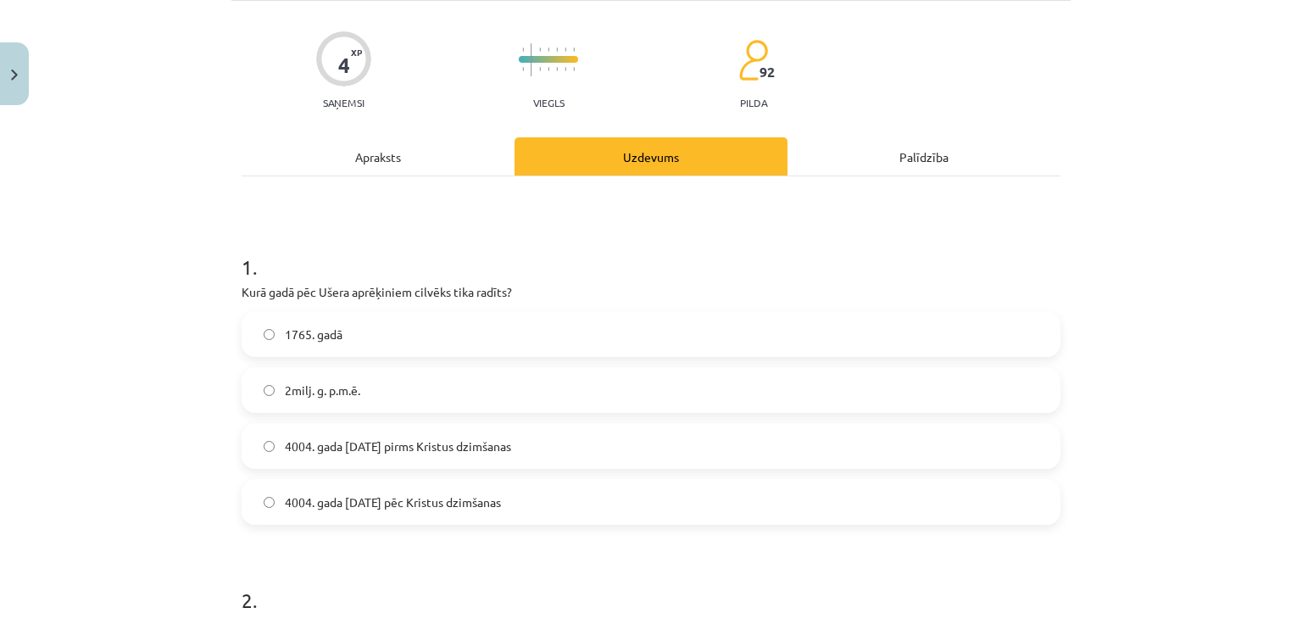
scroll to position [120, 0]
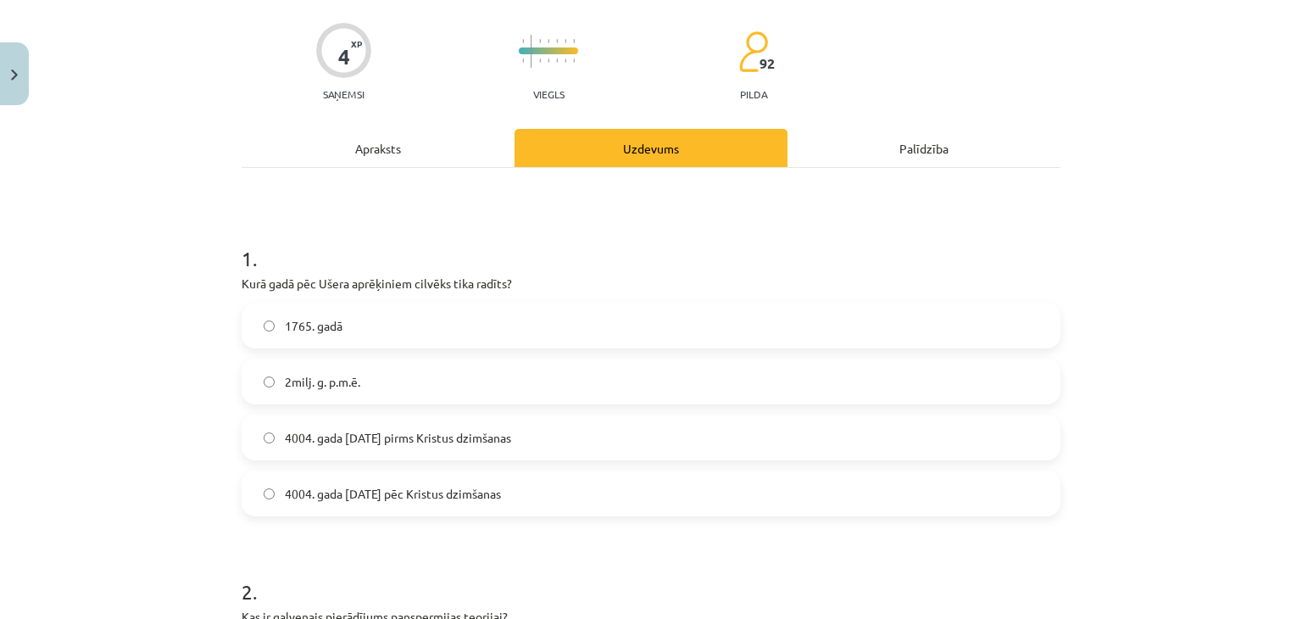
click at [477, 432] on span "4004. gada [DATE] pirms Kristus dzimšanas" at bounding box center [398, 438] width 226 height 18
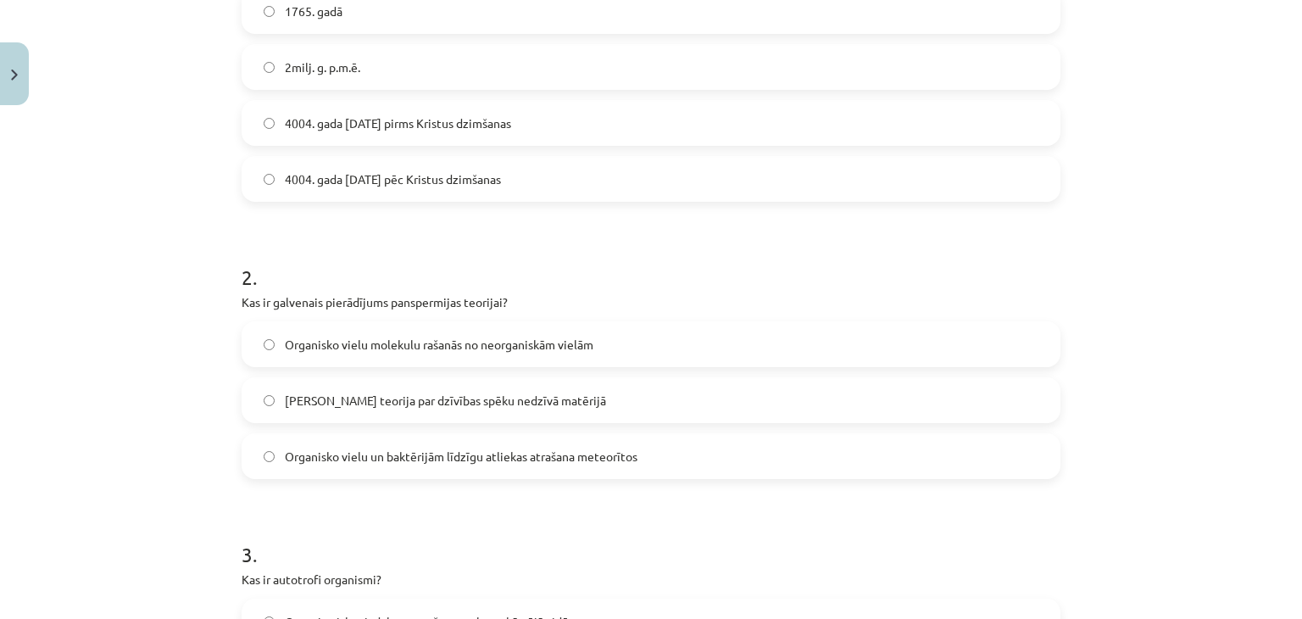
scroll to position [0, 0]
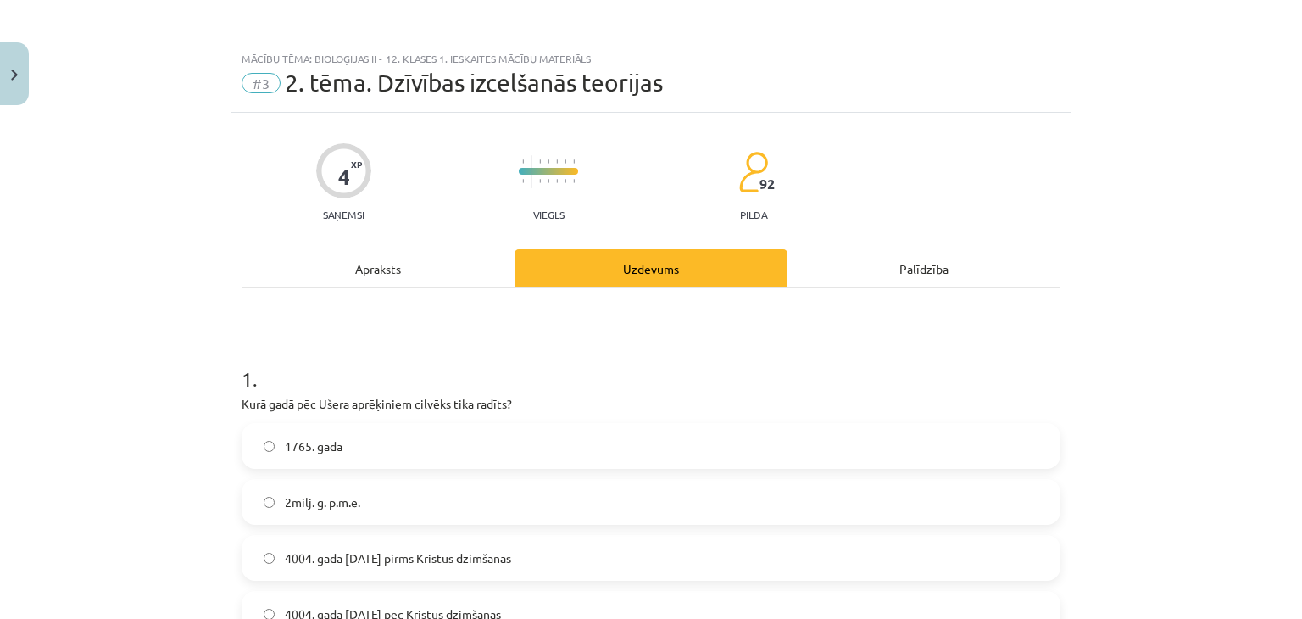
click at [376, 251] on div "Apraksts" at bounding box center [378, 268] width 273 height 38
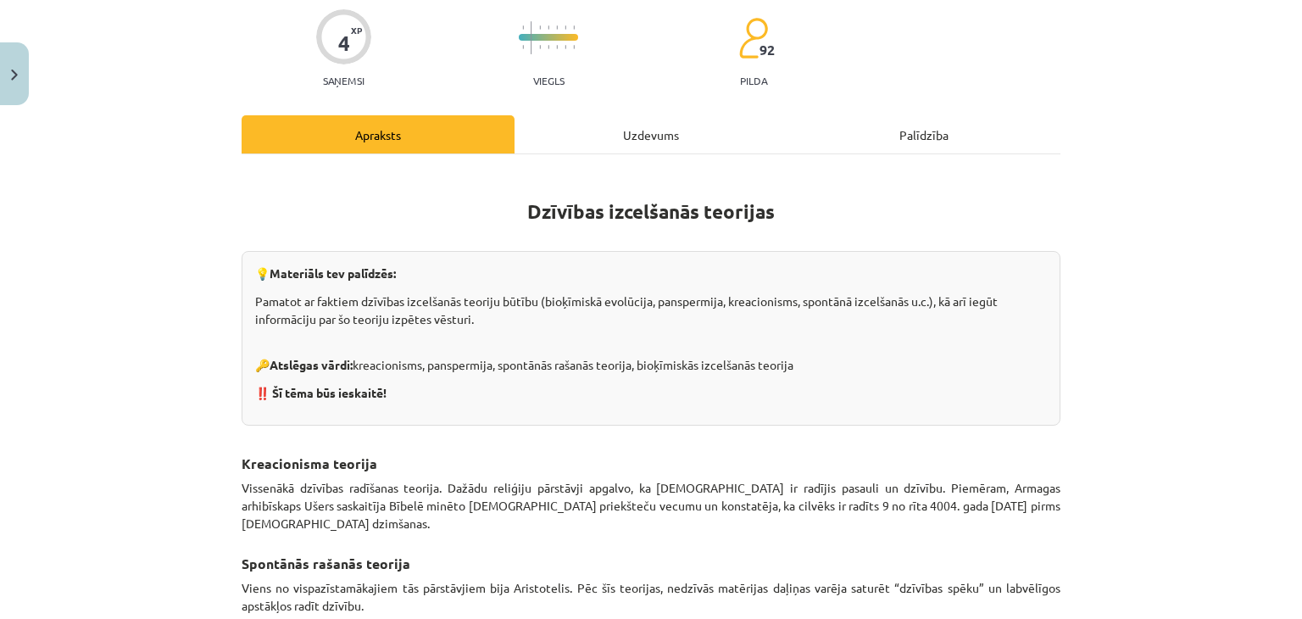
scroll to position [130, 0]
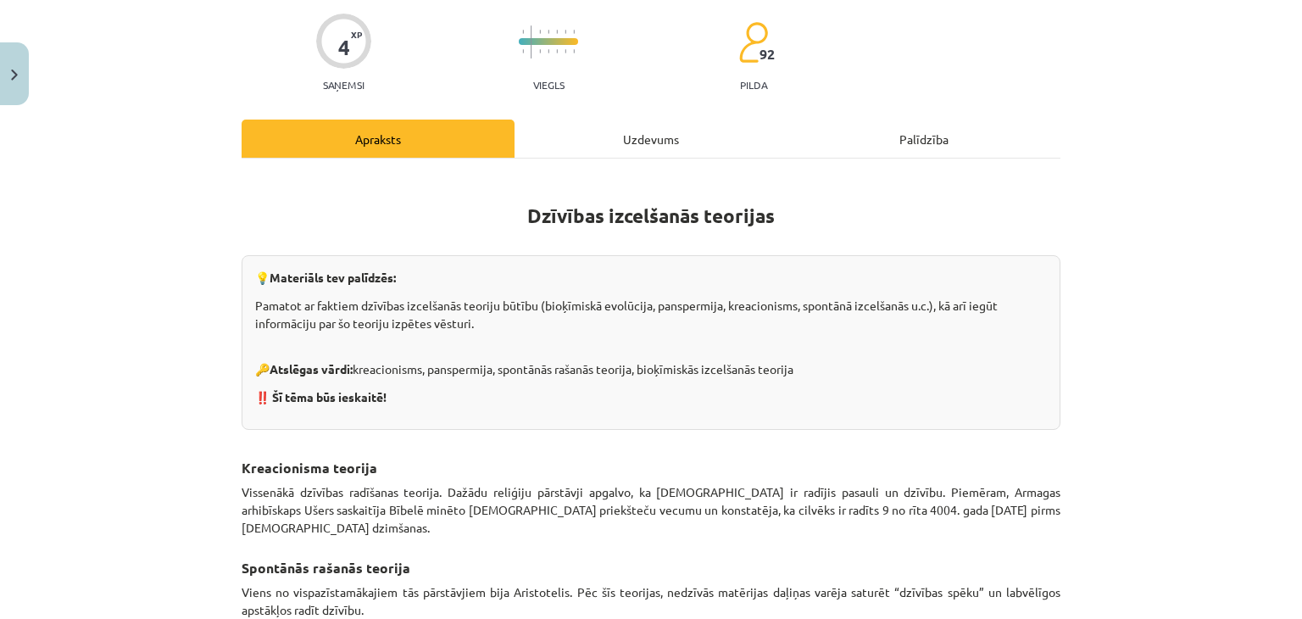
click at [613, 153] on div "Uzdevums" at bounding box center [651, 139] width 273 height 38
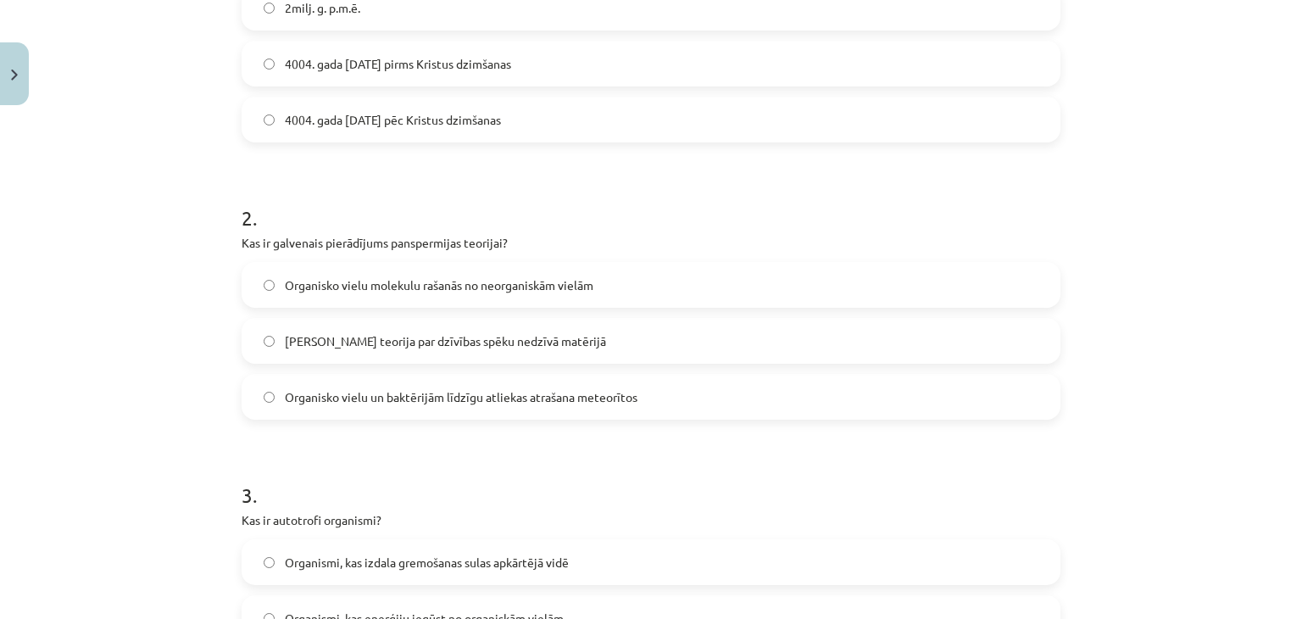
scroll to position [493, 0]
click at [504, 398] on span "Organisko vielu un baktērijām līdzīgu atliekas atrašana meteorītos" at bounding box center [461, 398] width 353 height 18
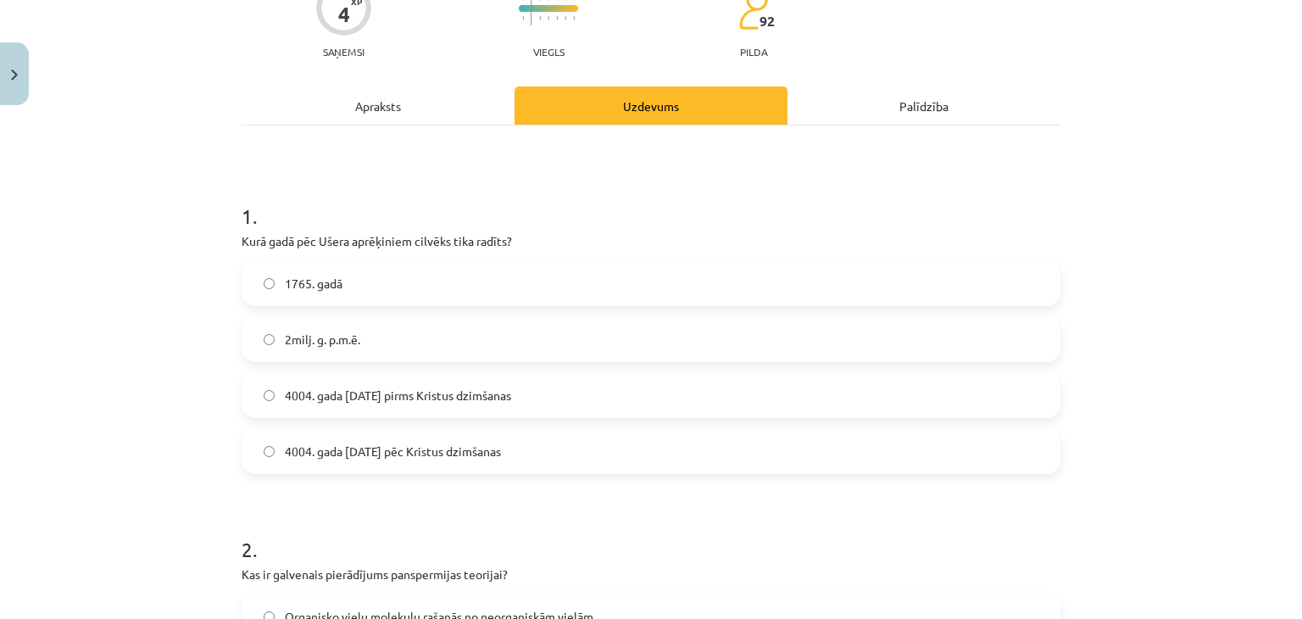
scroll to position [0, 0]
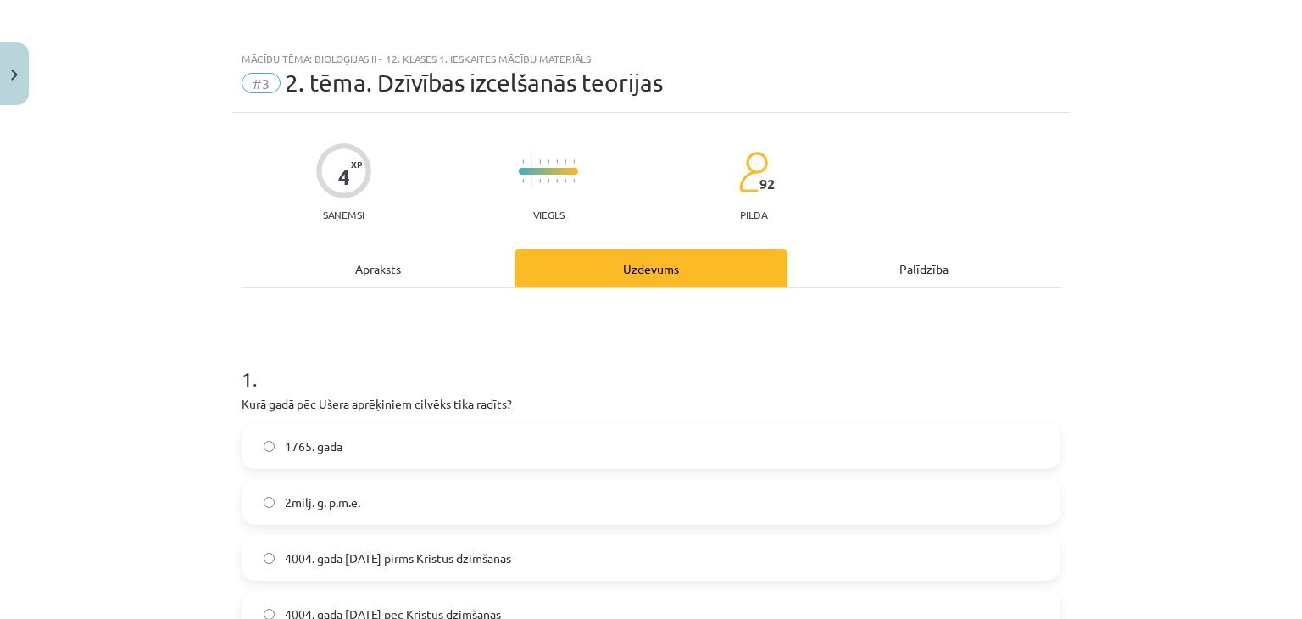
click at [380, 283] on div "Apraksts" at bounding box center [378, 268] width 273 height 38
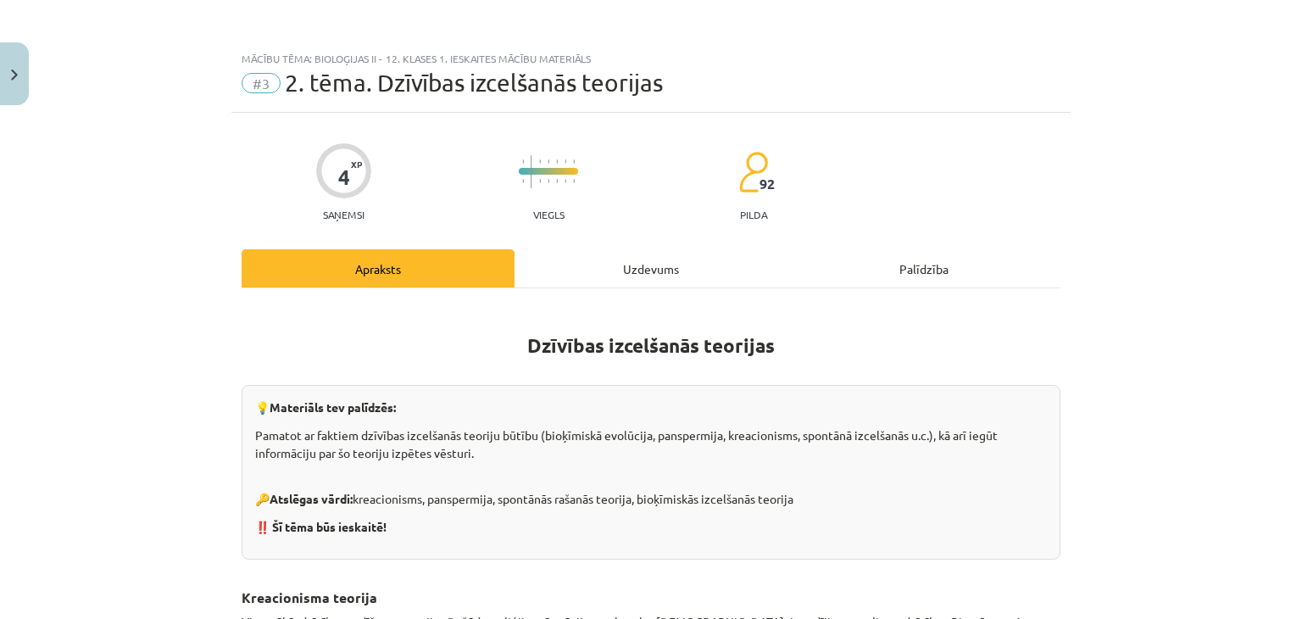
click at [610, 269] on div "Uzdevums" at bounding box center [651, 268] width 273 height 38
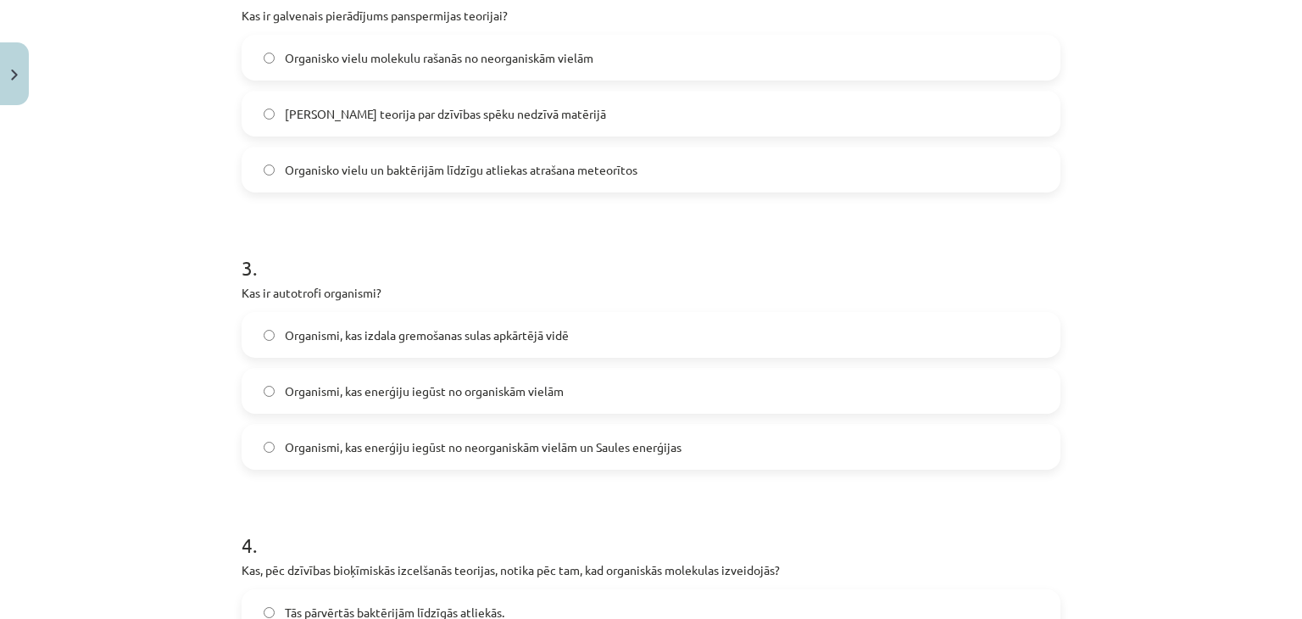
scroll to position [722, 0]
click at [479, 322] on label "Organismi, kas izdala gremošanas sulas apkārtējā vidē" at bounding box center [651, 334] width 816 height 42
click at [530, 392] on span "Organismi, kas enerģiju iegūst no organiskām vielām" at bounding box center [424, 391] width 279 height 18
click at [497, 471] on form "1 . Kurā gadā pēc Ušera aprēķiniem cilvēks tika radīts? 1765. gadā 2milj. g. p.…" at bounding box center [651, 180] width 819 height 1131
click at [529, 444] on span "Organismi, kas enerģiju iegūst no neorganiskām vielām un Saules enerģijas" at bounding box center [483, 446] width 397 height 18
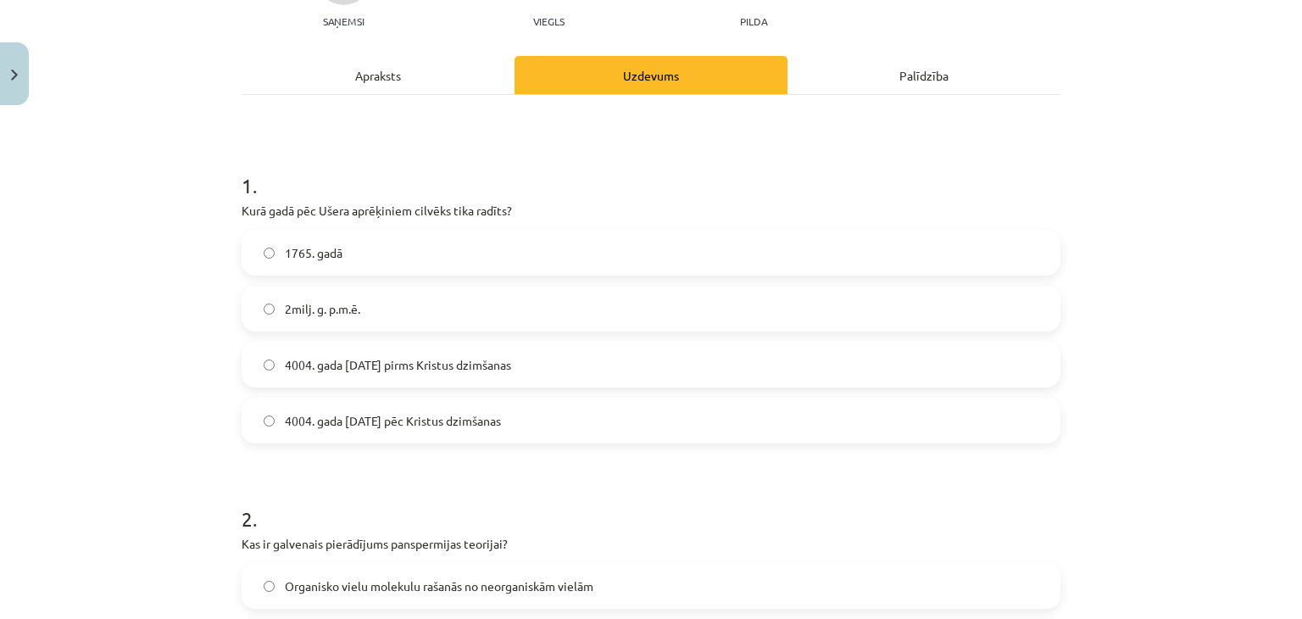
scroll to position [0, 0]
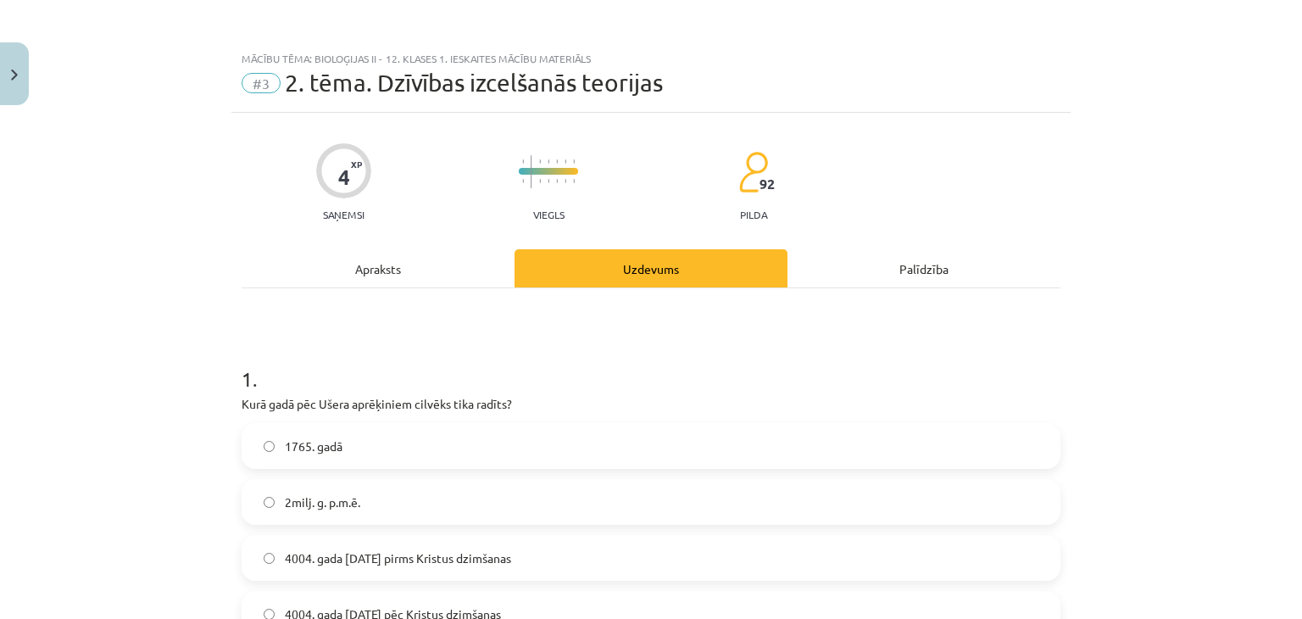
click at [390, 270] on div "Apraksts" at bounding box center [378, 268] width 273 height 38
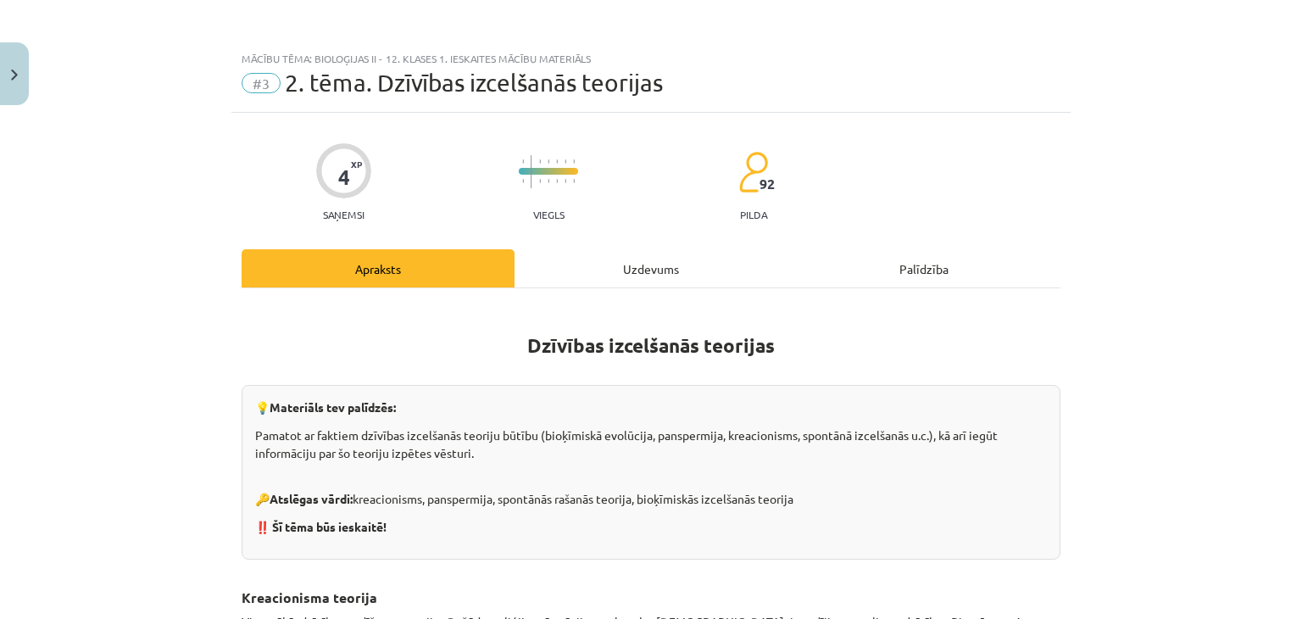
click at [625, 261] on div "Uzdevums" at bounding box center [651, 268] width 273 height 38
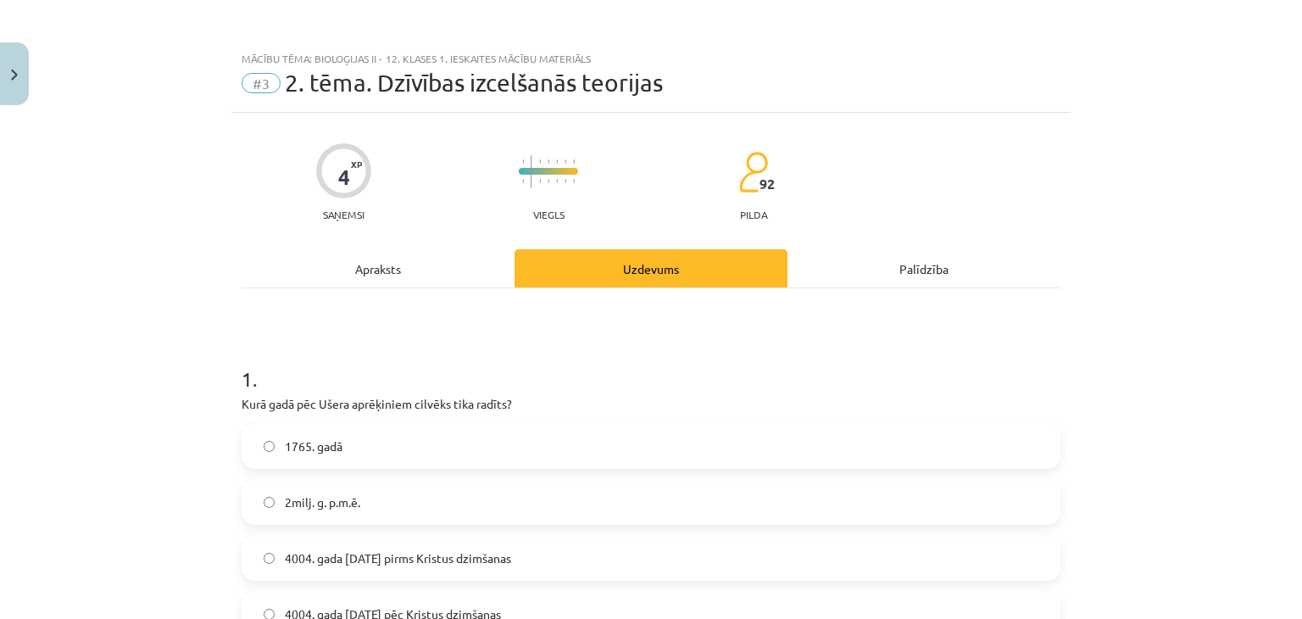
click at [396, 260] on div "Apraksts" at bounding box center [378, 268] width 273 height 38
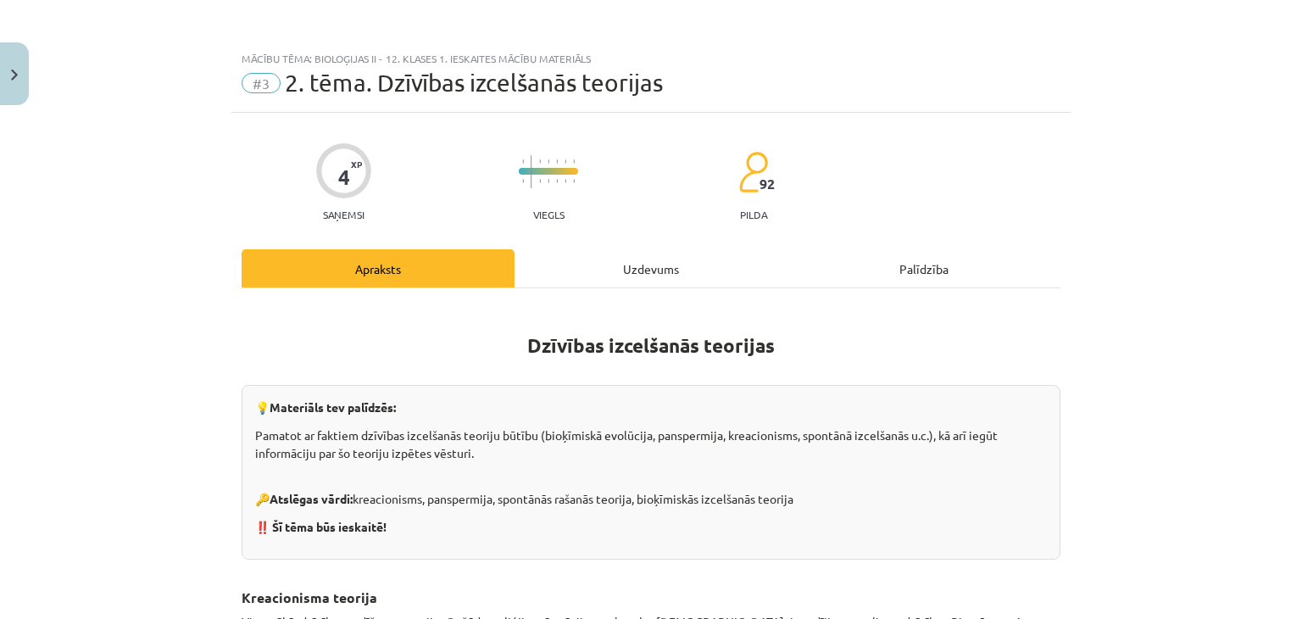
click at [605, 249] on div "Uzdevums" at bounding box center [651, 268] width 273 height 38
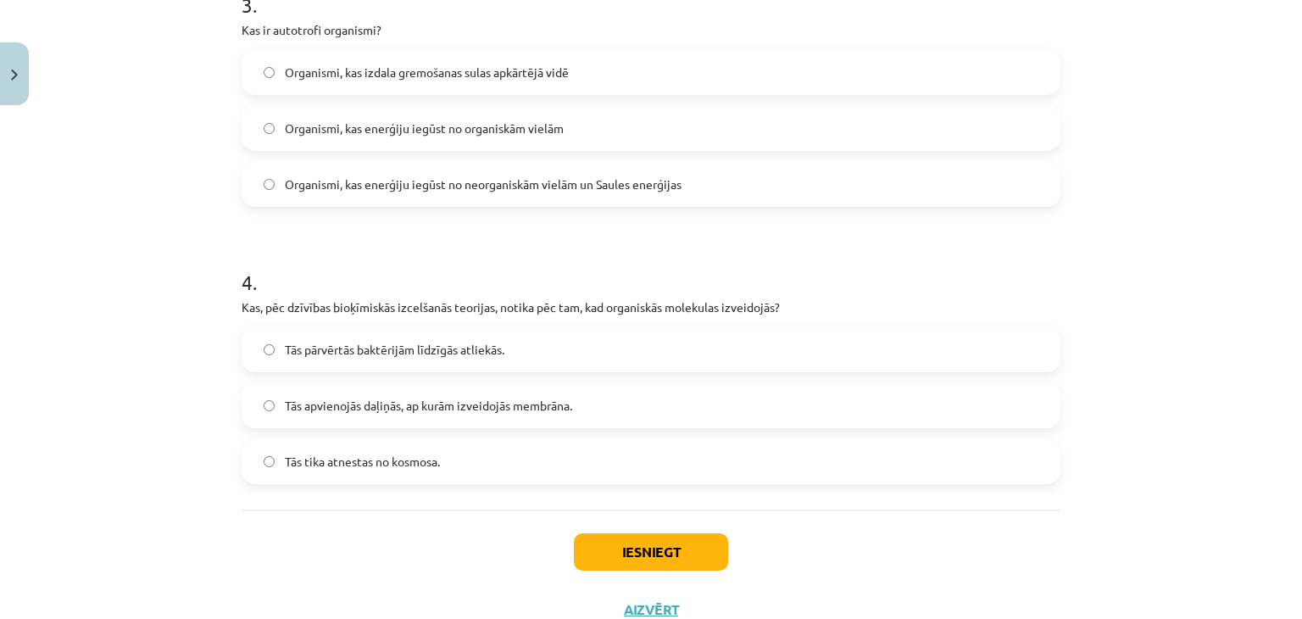
scroll to position [985, 0]
click at [467, 463] on label "Tās tika atnestas no kosmosa." at bounding box center [651, 460] width 816 height 42
click at [543, 405] on span "Tās apvienojās daļiņās, ap kurām izveidojās membrāna." at bounding box center [428, 405] width 287 height 18
click at [631, 544] on button "Iesniegt" at bounding box center [651, 550] width 154 height 37
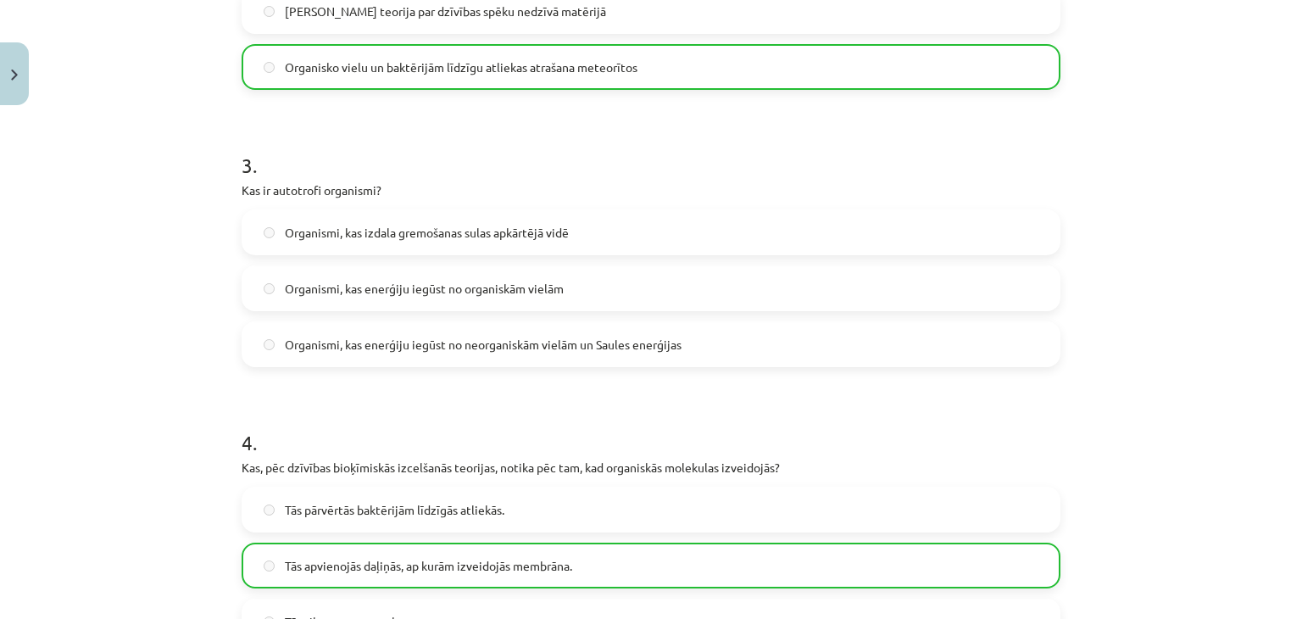
scroll to position [822, 0]
click at [829, 339] on label "Organismi, kas enerģiju iegūst no neorganiskām vielām un Saules enerģijas" at bounding box center [651, 346] width 816 height 42
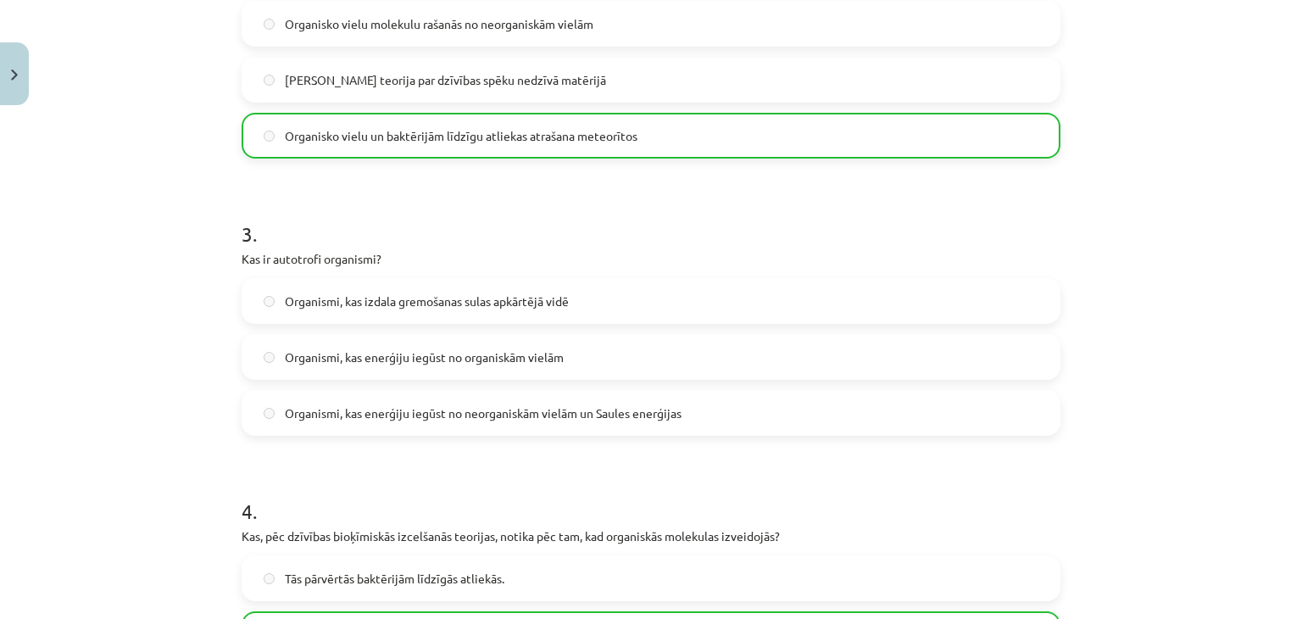
scroll to position [1099, 0]
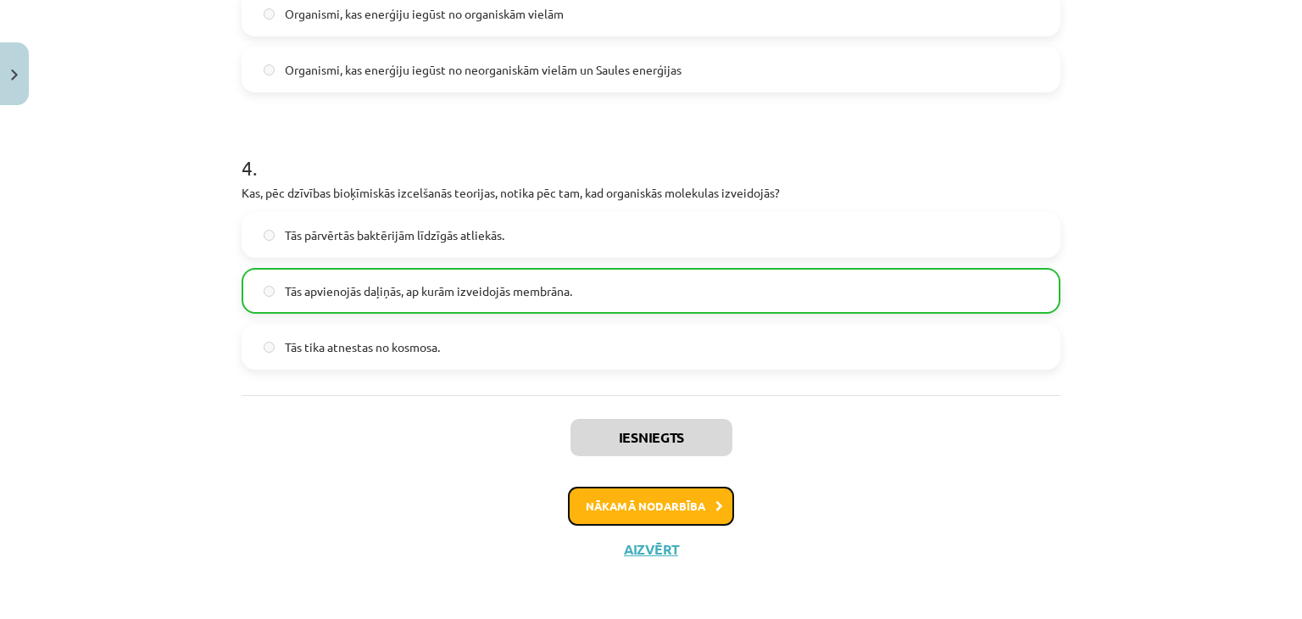
click at [670, 496] on button "Nākamā nodarbība" at bounding box center [651, 506] width 166 height 39
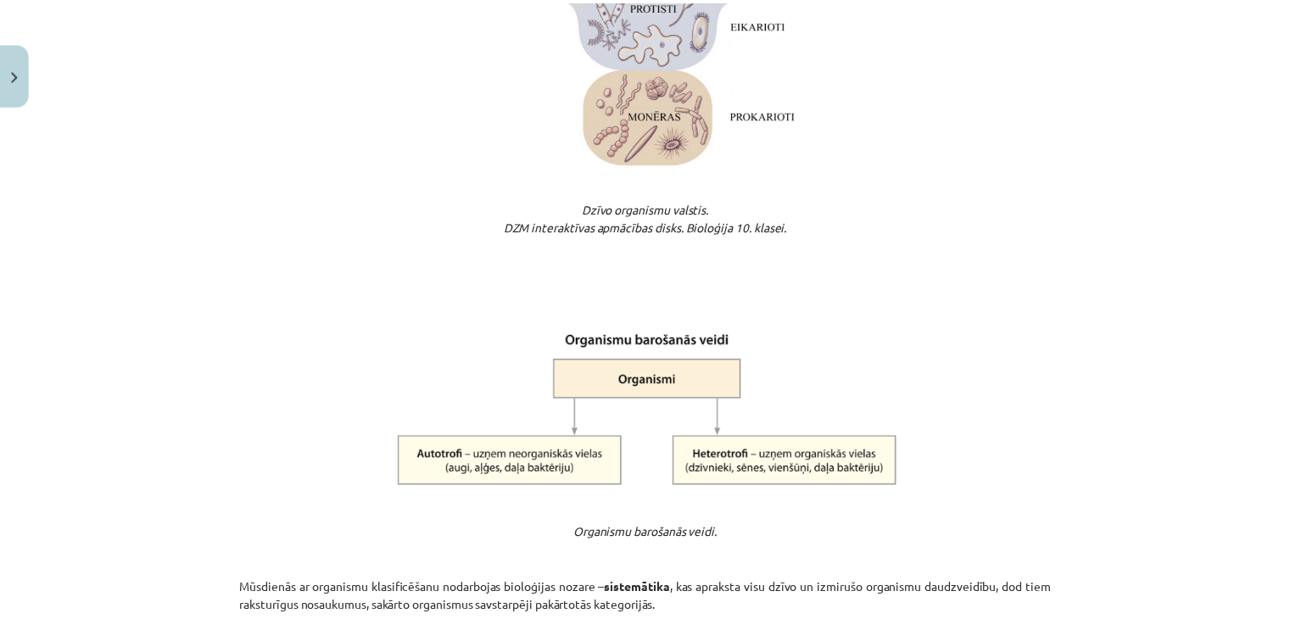
scroll to position [0, 0]
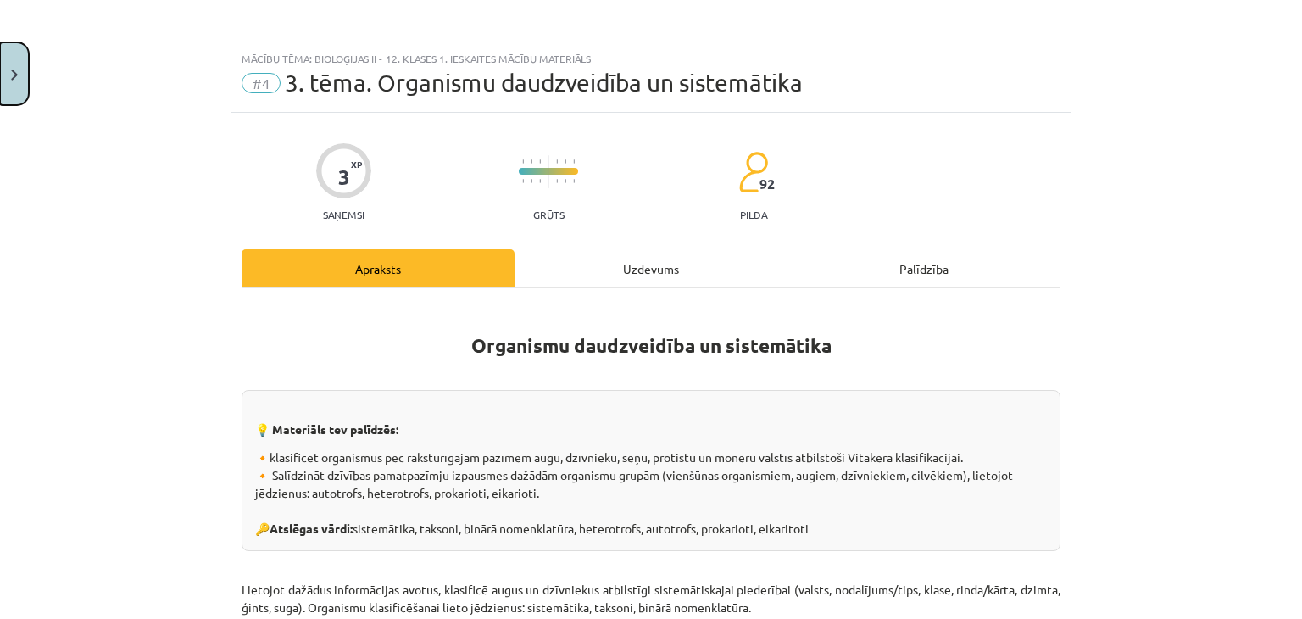
click at [13, 64] on button "Close" at bounding box center [14, 73] width 29 height 63
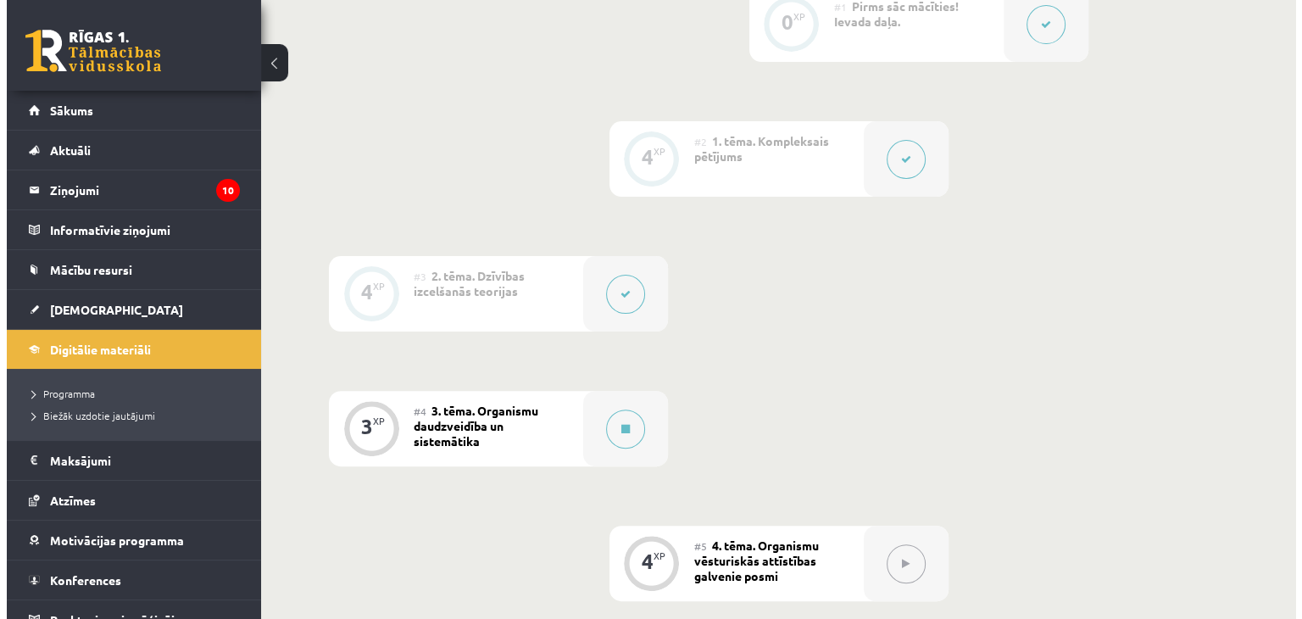
scroll to position [474, 0]
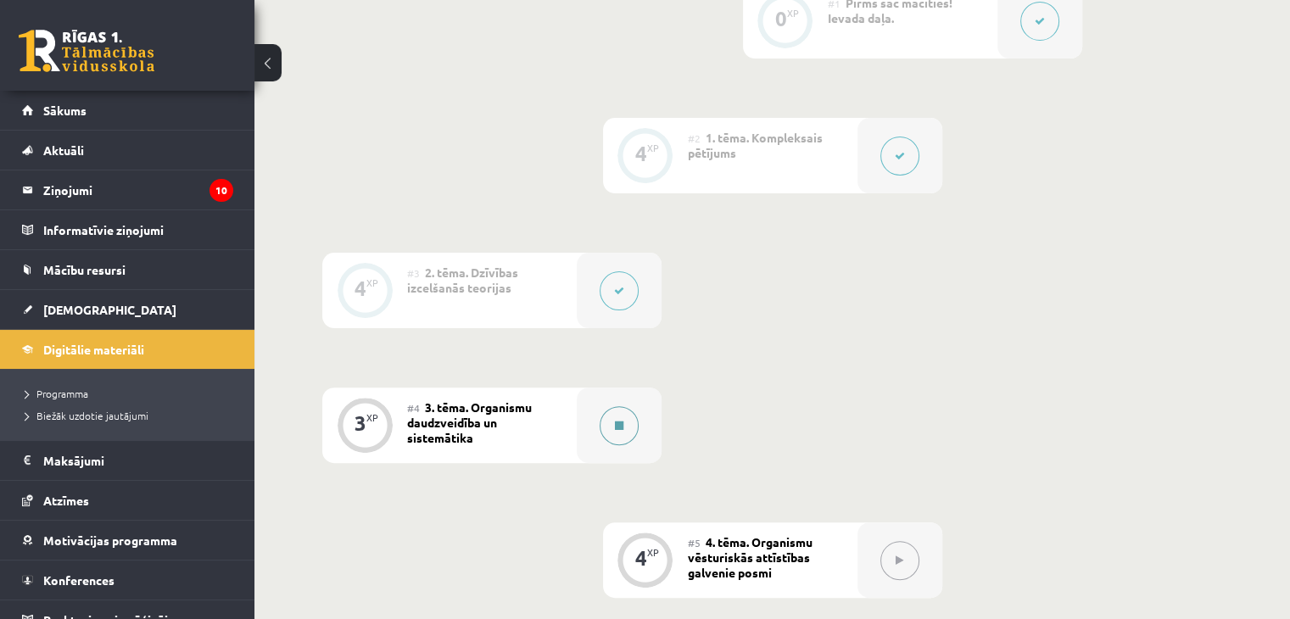
click at [617, 421] on icon at bounding box center [619, 426] width 8 height 10
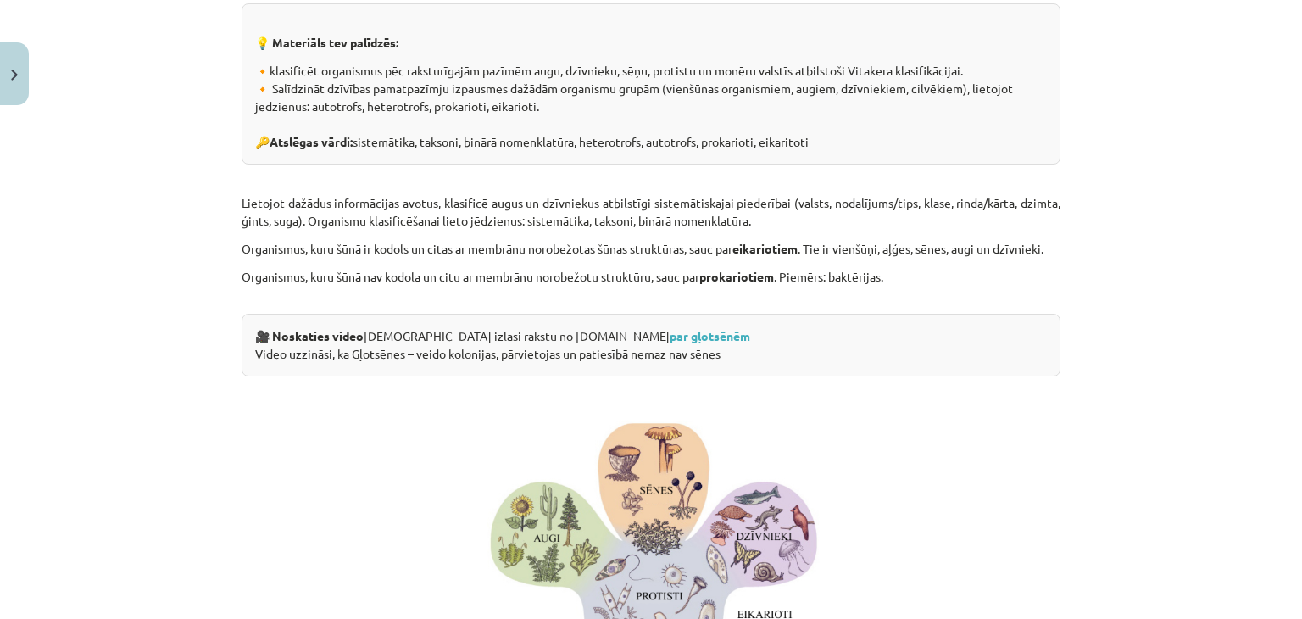
scroll to position [387, 0]
